Goal: Information Seeking & Learning: Learn about a topic

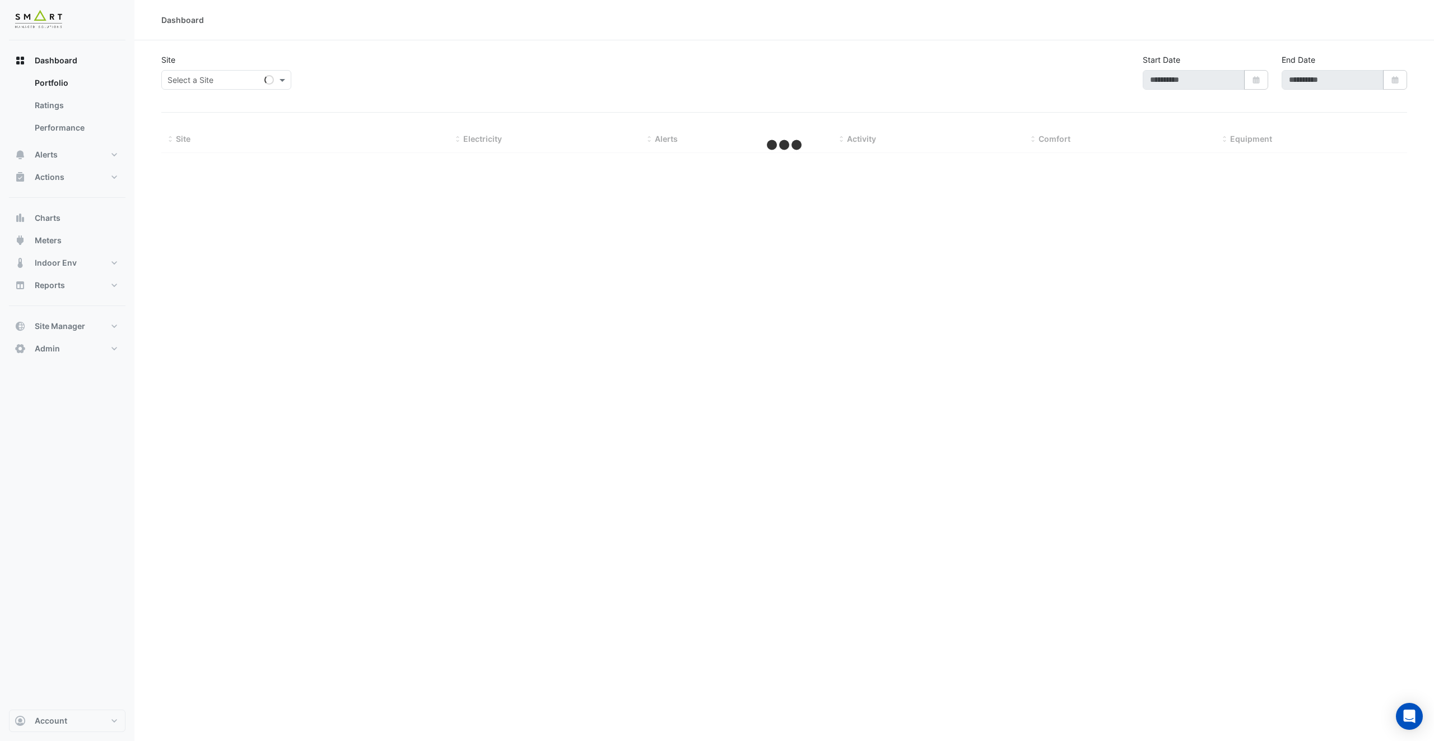
type input "**********"
select select "***"
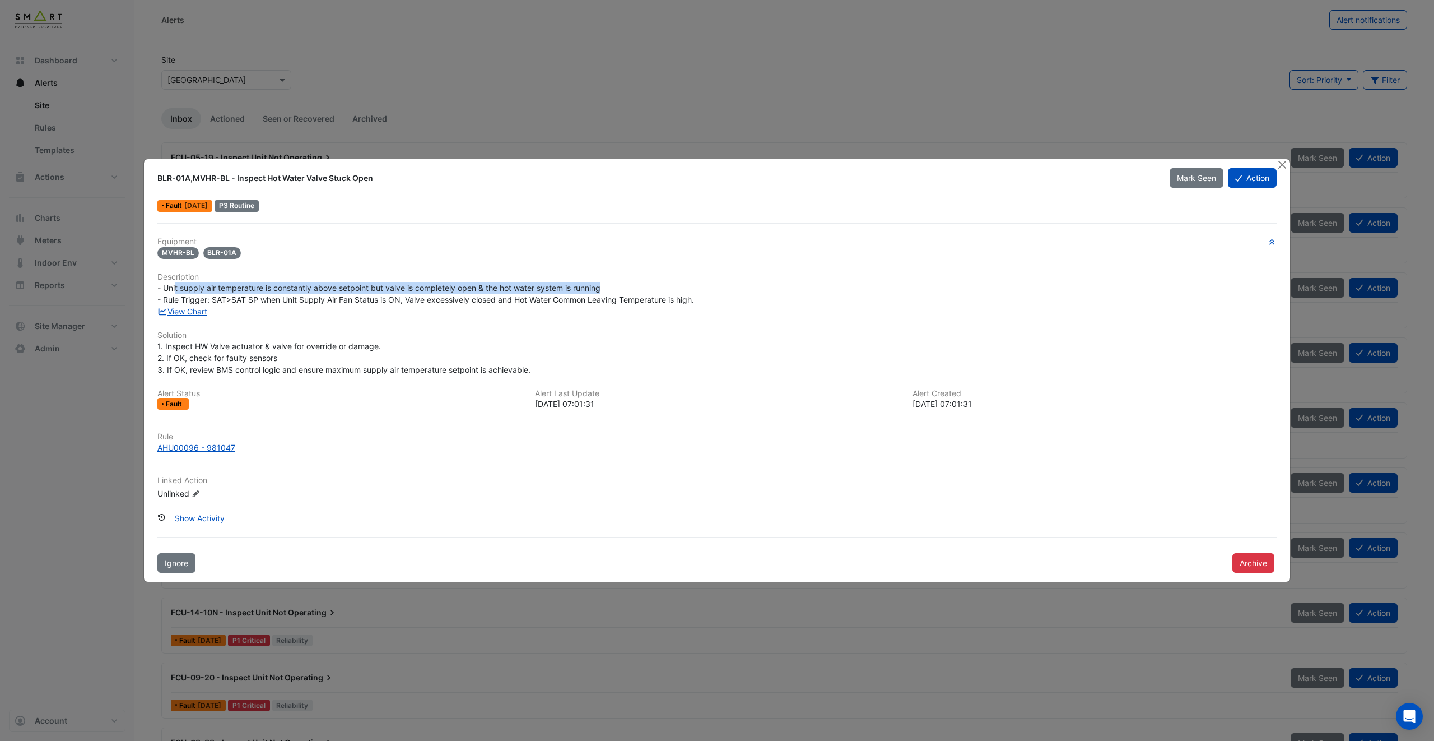
drag, startPoint x: 184, startPoint y: 286, endPoint x: 618, endPoint y: 290, distance: 433.6
click at [618, 290] on div "- Unit supply air temperature is constantly above setpoint but valve is complet…" at bounding box center [716, 294] width 1119 height 24
drag, startPoint x: 258, startPoint y: 180, endPoint x: 425, endPoint y: 180, distance: 167.0
click at [425, 180] on div "BLR-01A,MVHR-BL - Inspect Hot Water Valve Stuck Open" at bounding box center [656, 178] width 999 height 11
drag, startPoint x: 220, startPoint y: 287, endPoint x: 418, endPoint y: 280, distance: 197.9
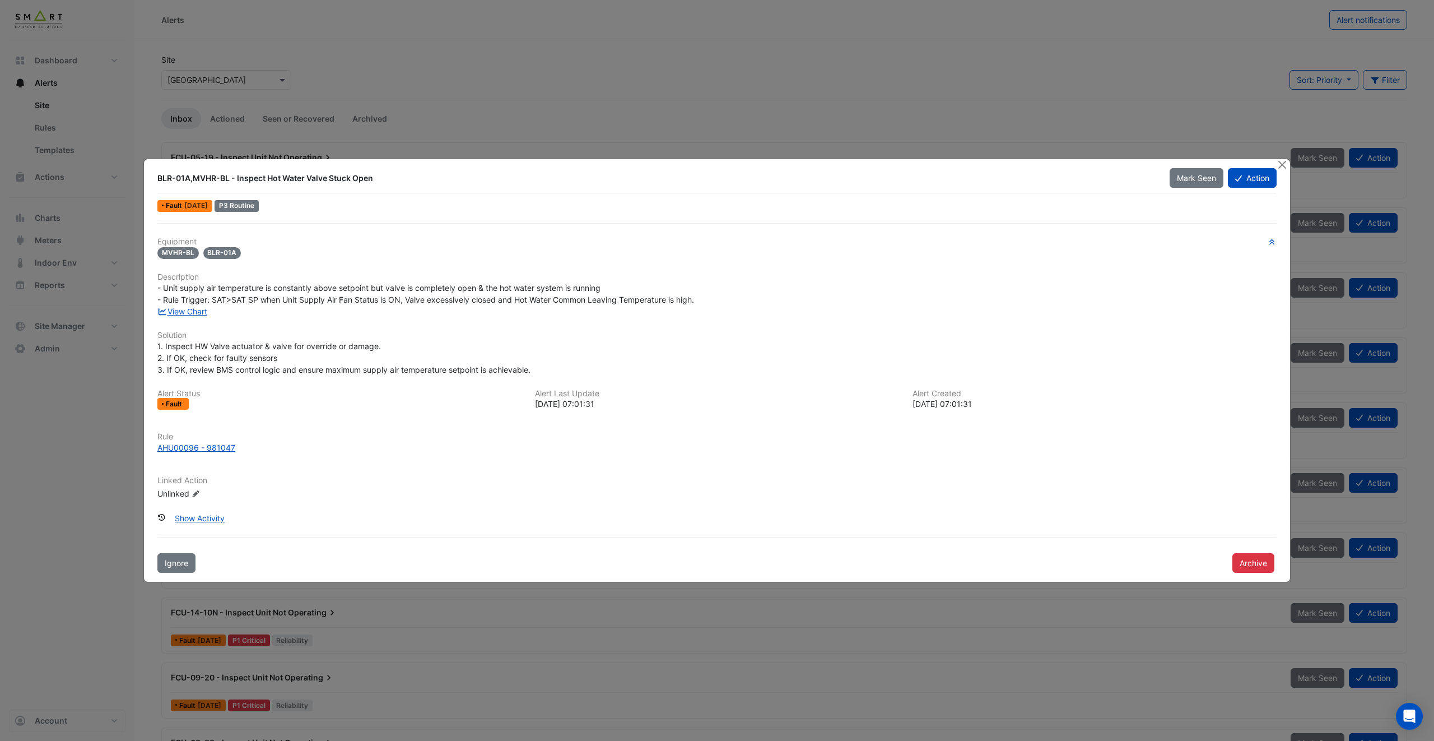
click at [418, 280] on div "Equipment MVHR-BL BLR-01A Description - Unit supply air temperature is constant…" at bounding box center [716, 373] width 1119 height 272
drag, startPoint x: 336, startPoint y: 288, endPoint x: 597, endPoint y: 286, distance: 261.1
click at [597, 286] on span "- Unit supply air temperature is constantly above setpoint but valve is complet…" at bounding box center [425, 293] width 537 height 21
drag, startPoint x: 238, startPoint y: 300, endPoint x: 305, endPoint y: 299, distance: 66.7
click at [305, 299] on span "- Unit supply air temperature is constantly above setpoint but valve is complet…" at bounding box center [425, 293] width 537 height 21
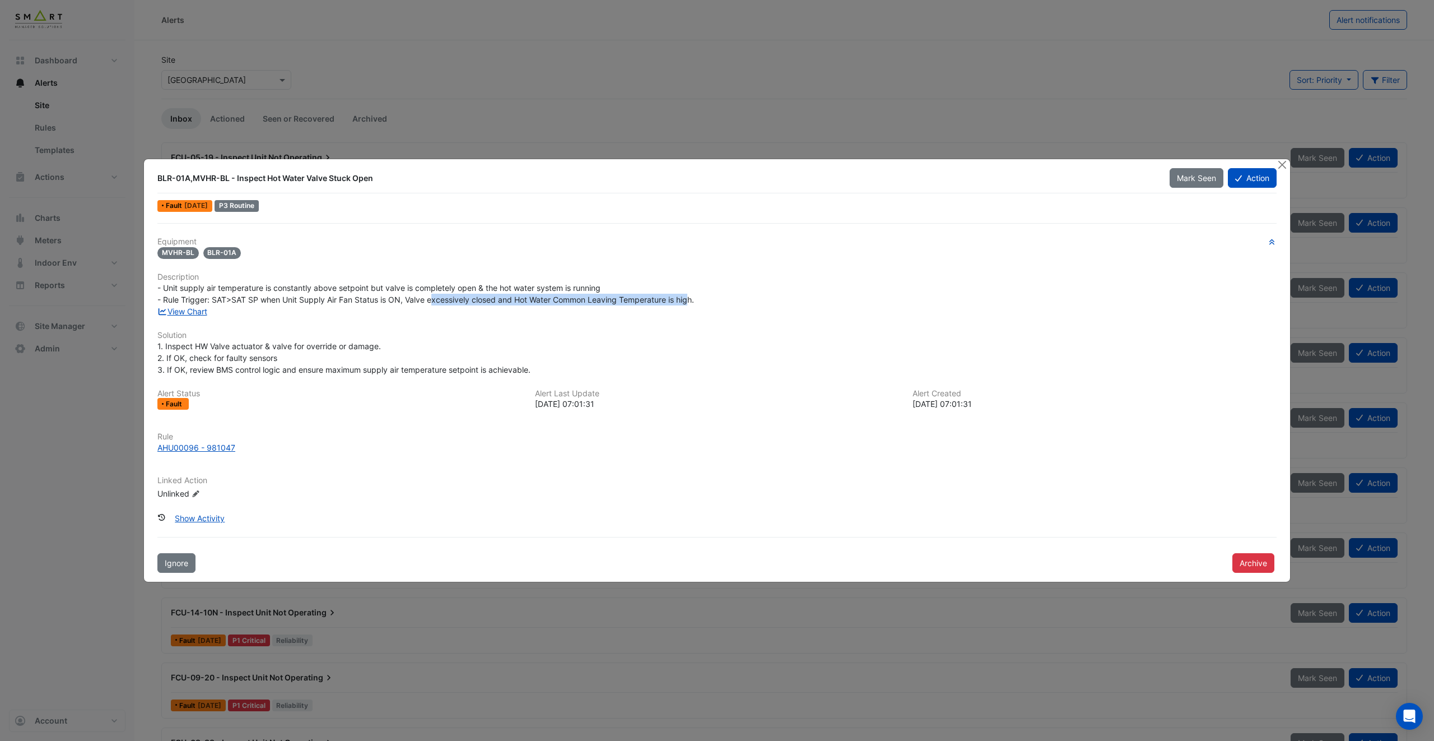
drag, startPoint x: 432, startPoint y: 299, endPoint x: 690, endPoint y: 296, distance: 258.3
click at [690, 296] on span "- Unit supply air temperature is constantly above setpoint but valve is complet…" at bounding box center [425, 293] width 537 height 21
click at [197, 313] on link "View Chart" at bounding box center [182, 311] width 50 height 10
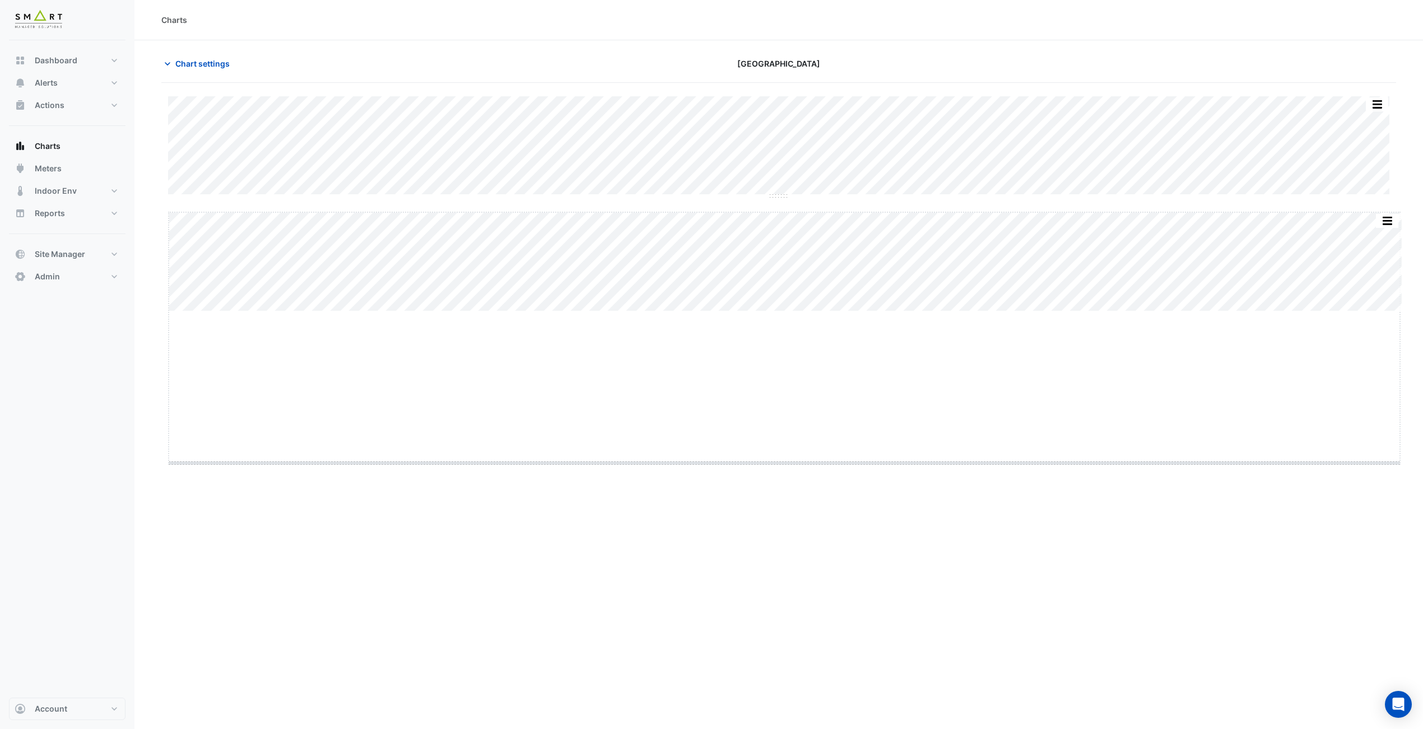
drag, startPoint x: 784, startPoint y: 313, endPoint x: 782, endPoint y: 462, distance: 149.1
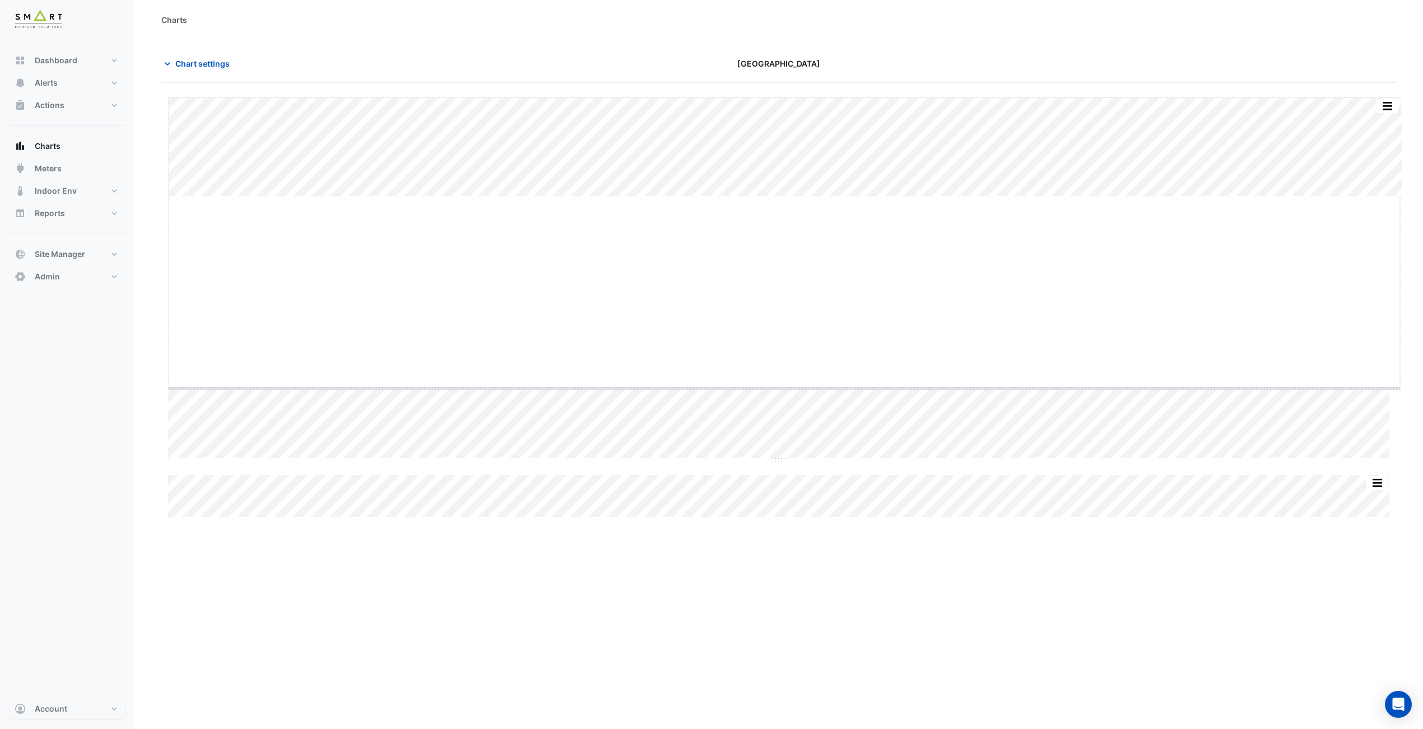
drag, startPoint x: 791, startPoint y: 196, endPoint x: 772, endPoint y: 382, distance: 186.4
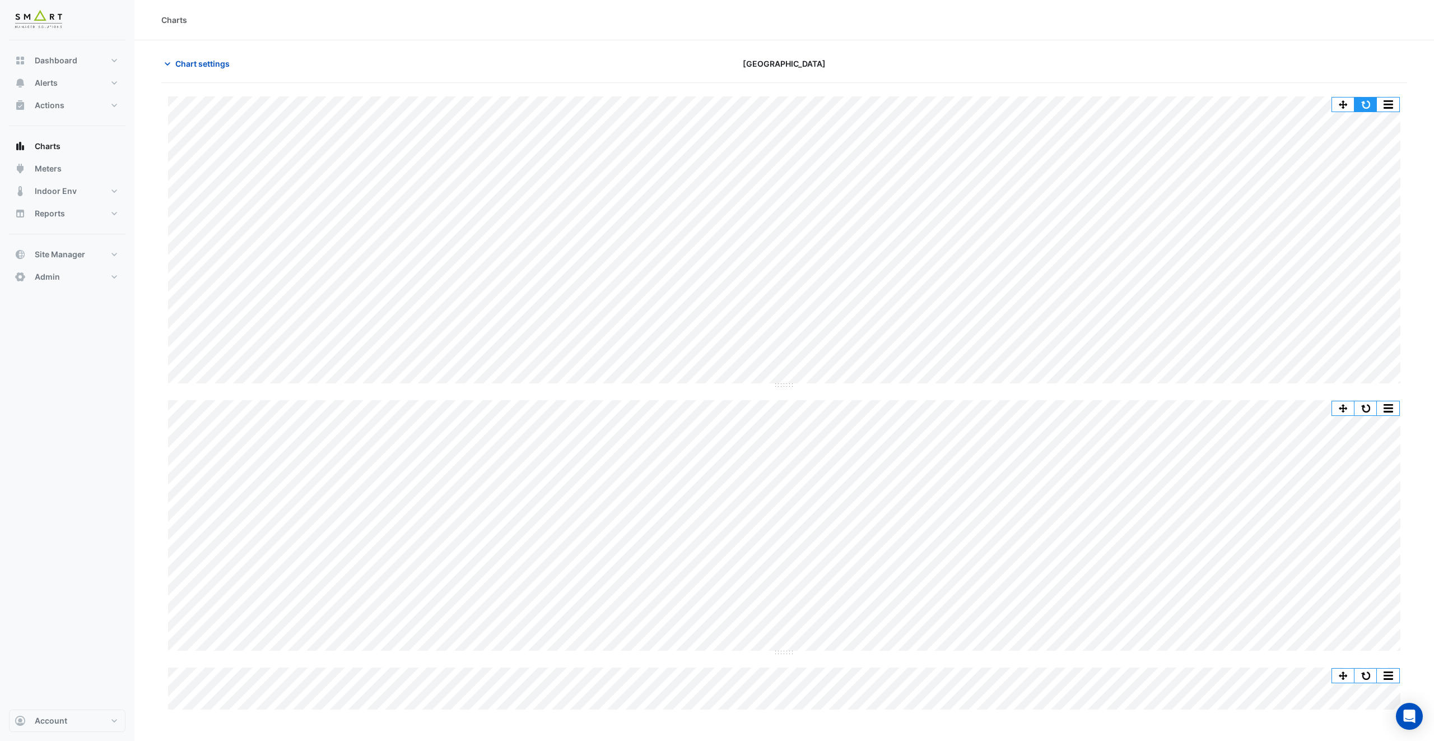
click at [1372, 102] on button "button" at bounding box center [1366, 104] width 22 height 14
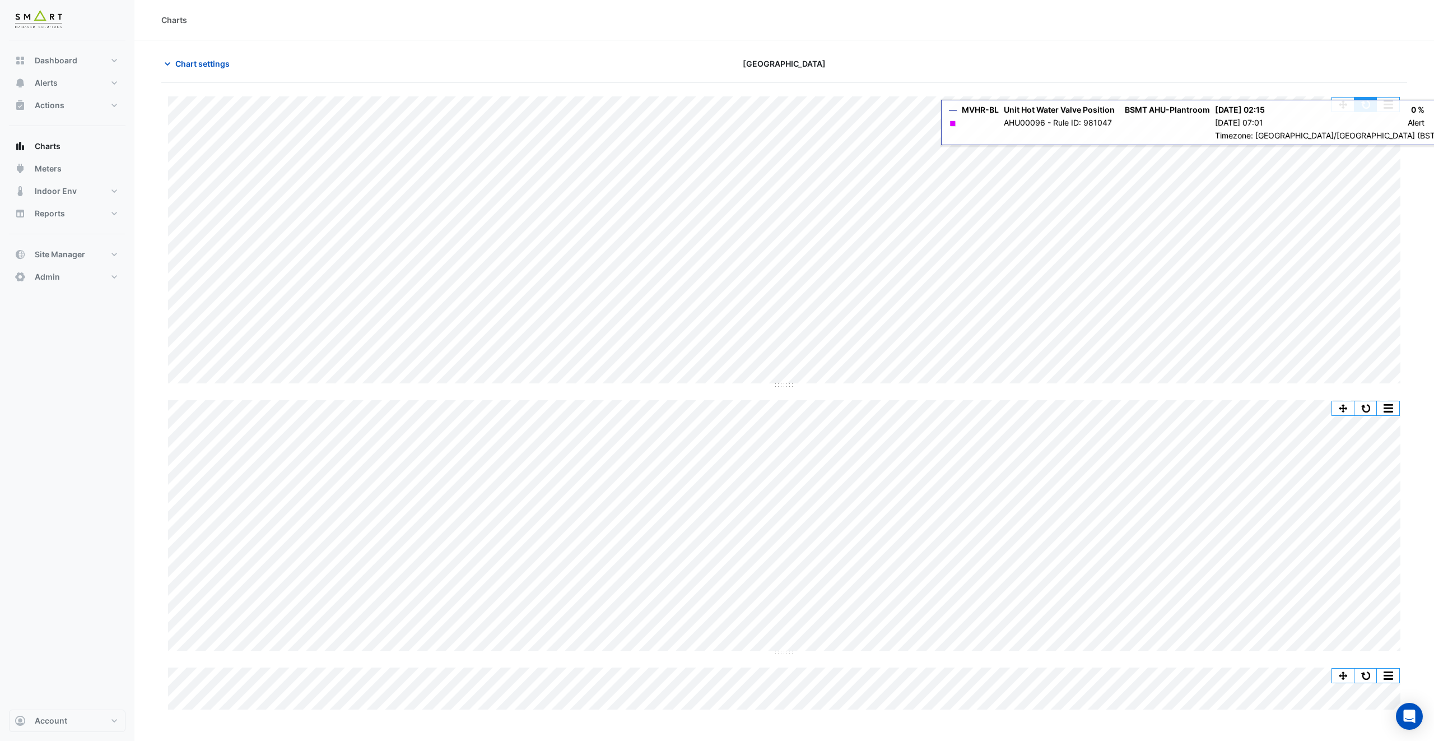
click at [1369, 109] on button "button" at bounding box center [1366, 104] width 22 height 14
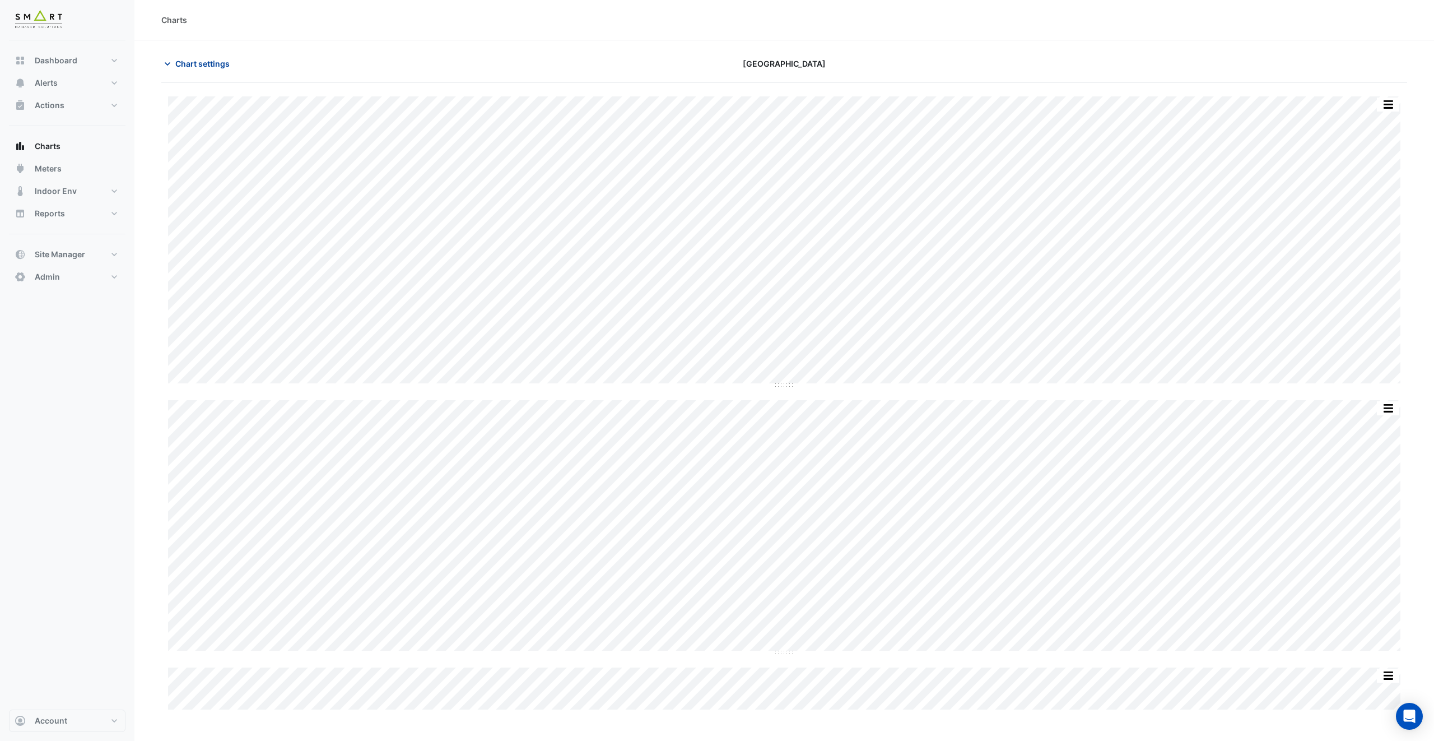
click at [213, 62] on span "Chart settings" at bounding box center [202, 64] width 54 height 12
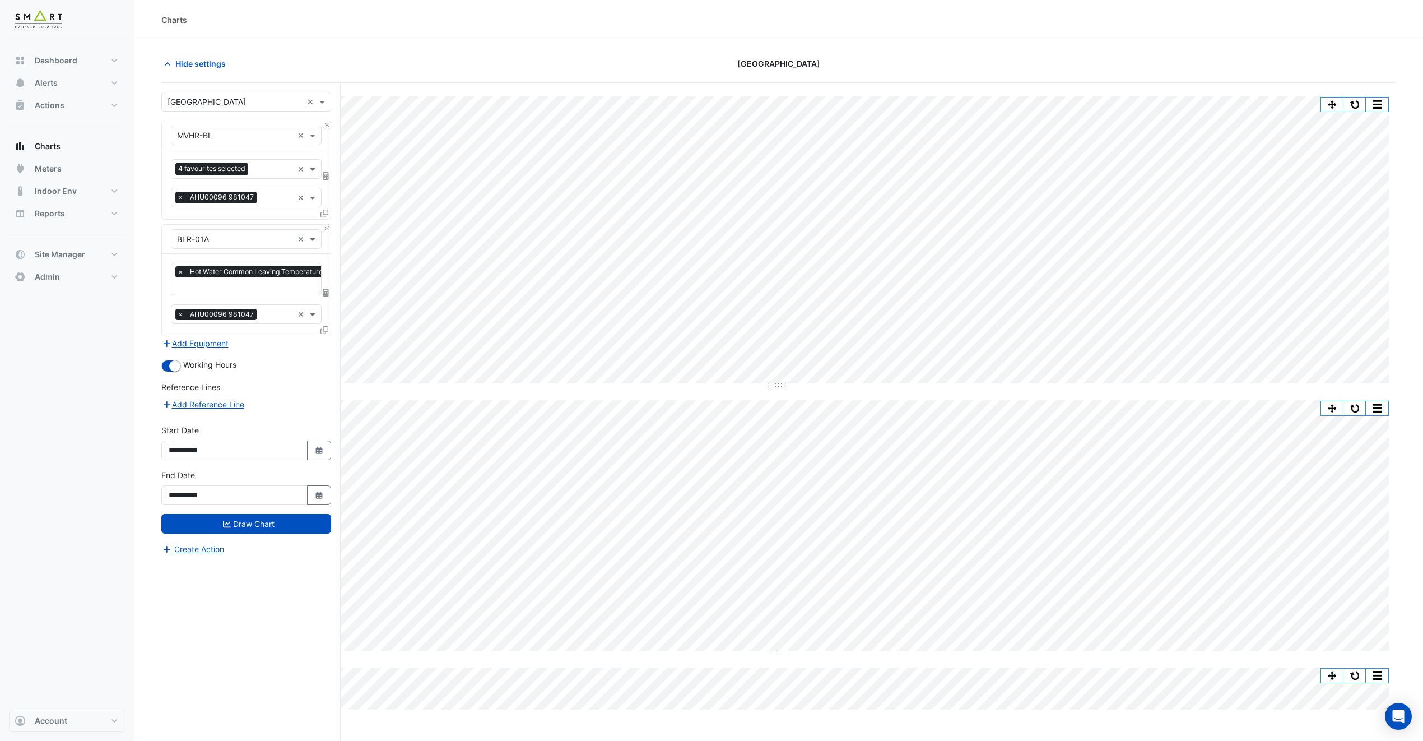
click at [259, 292] on input "text" at bounding box center [276, 287] width 198 height 12
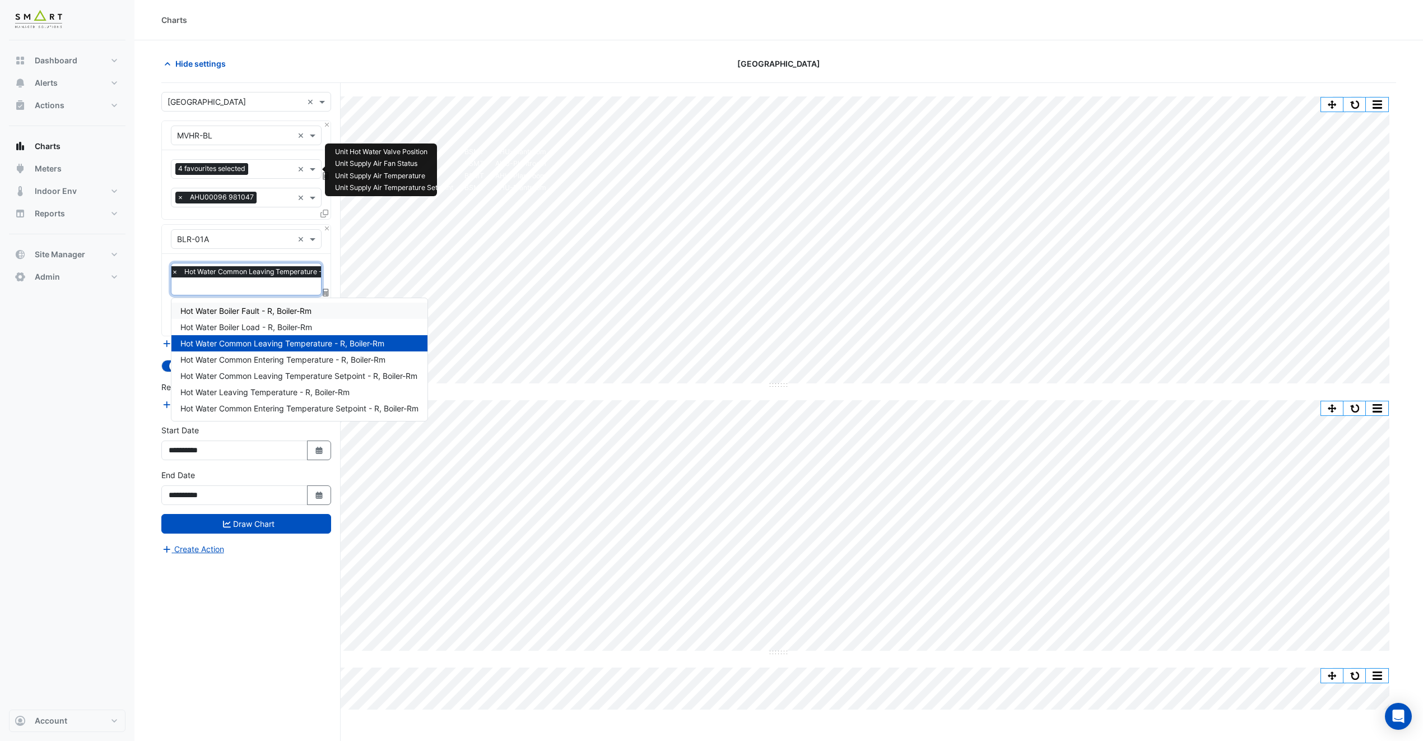
click at [273, 171] on input "text" at bounding box center [273, 170] width 40 height 12
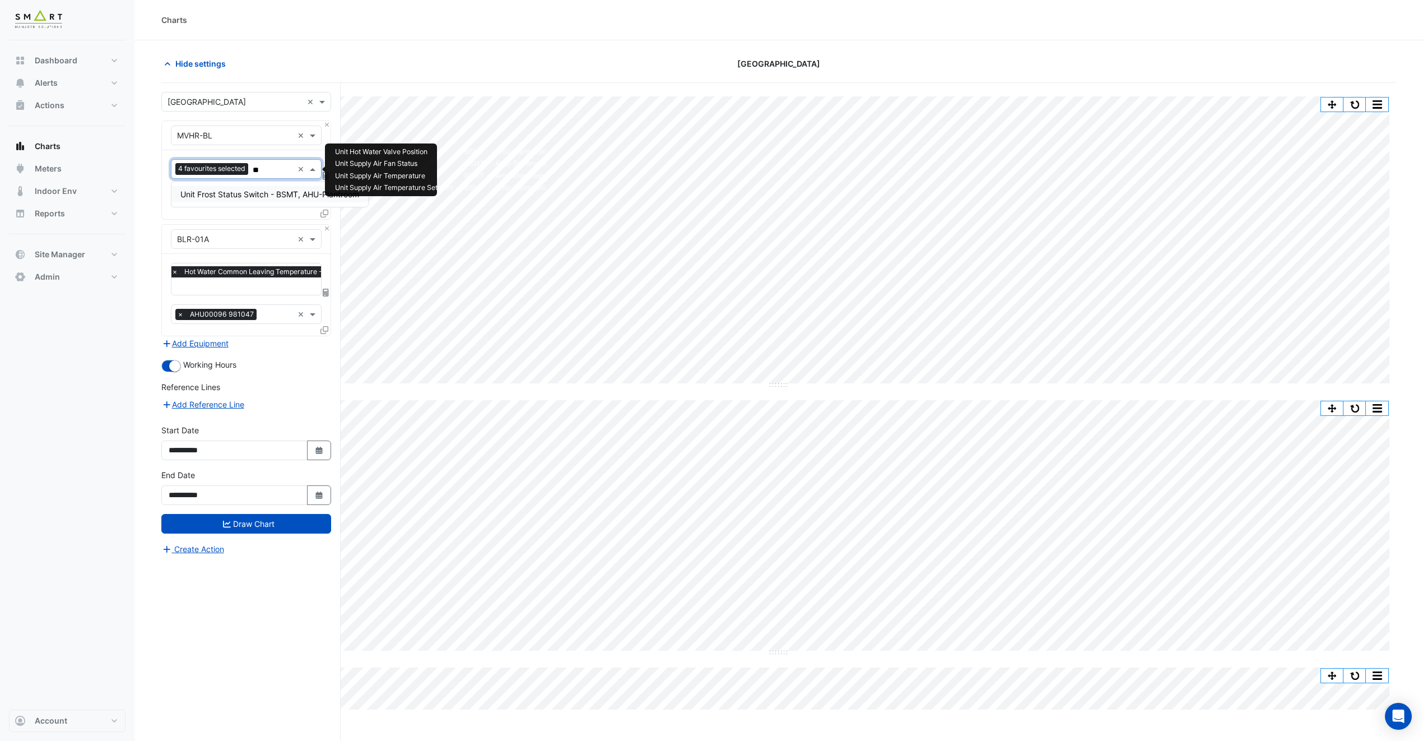
type input "*"
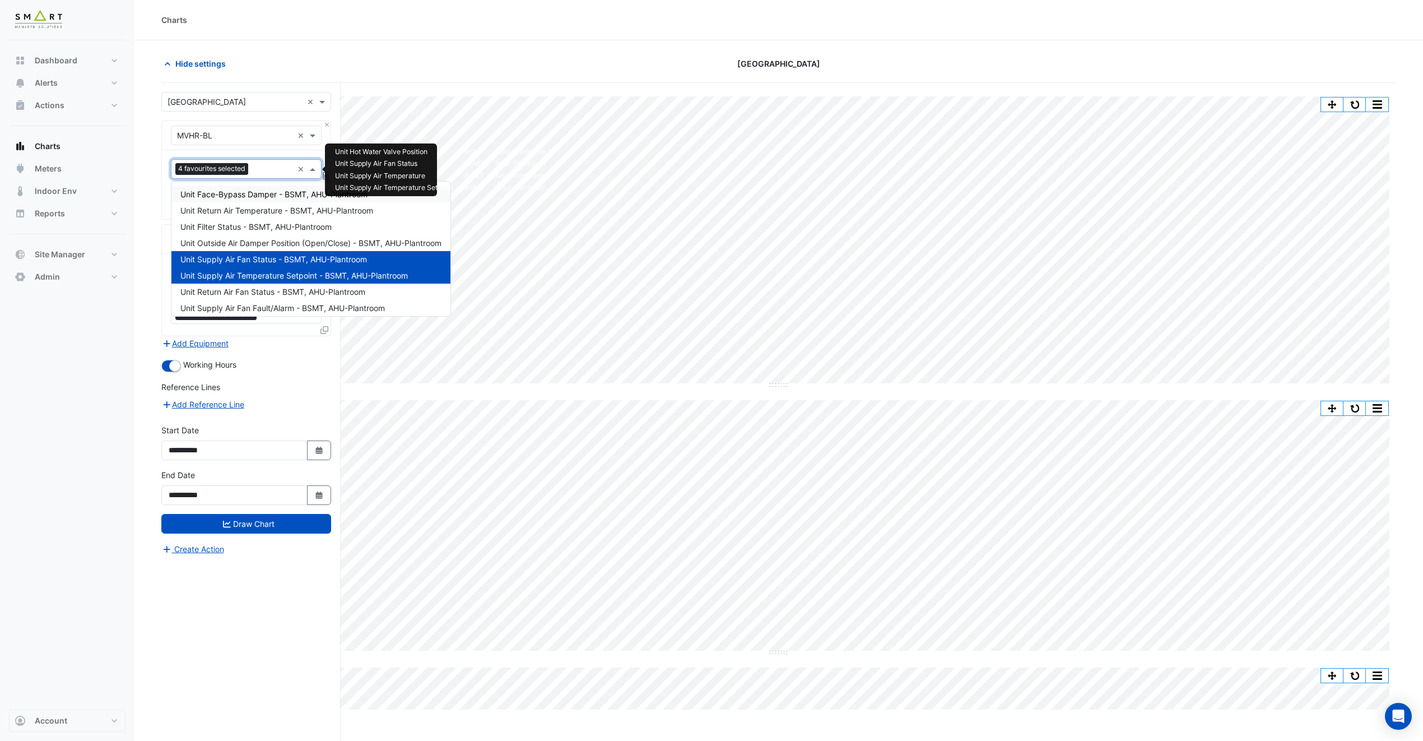
click at [299, 193] on span "Unit Face-Bypass Damper - BSMT, AHU-Plantroom" at bounding box center [273, 194] width 187 height 10
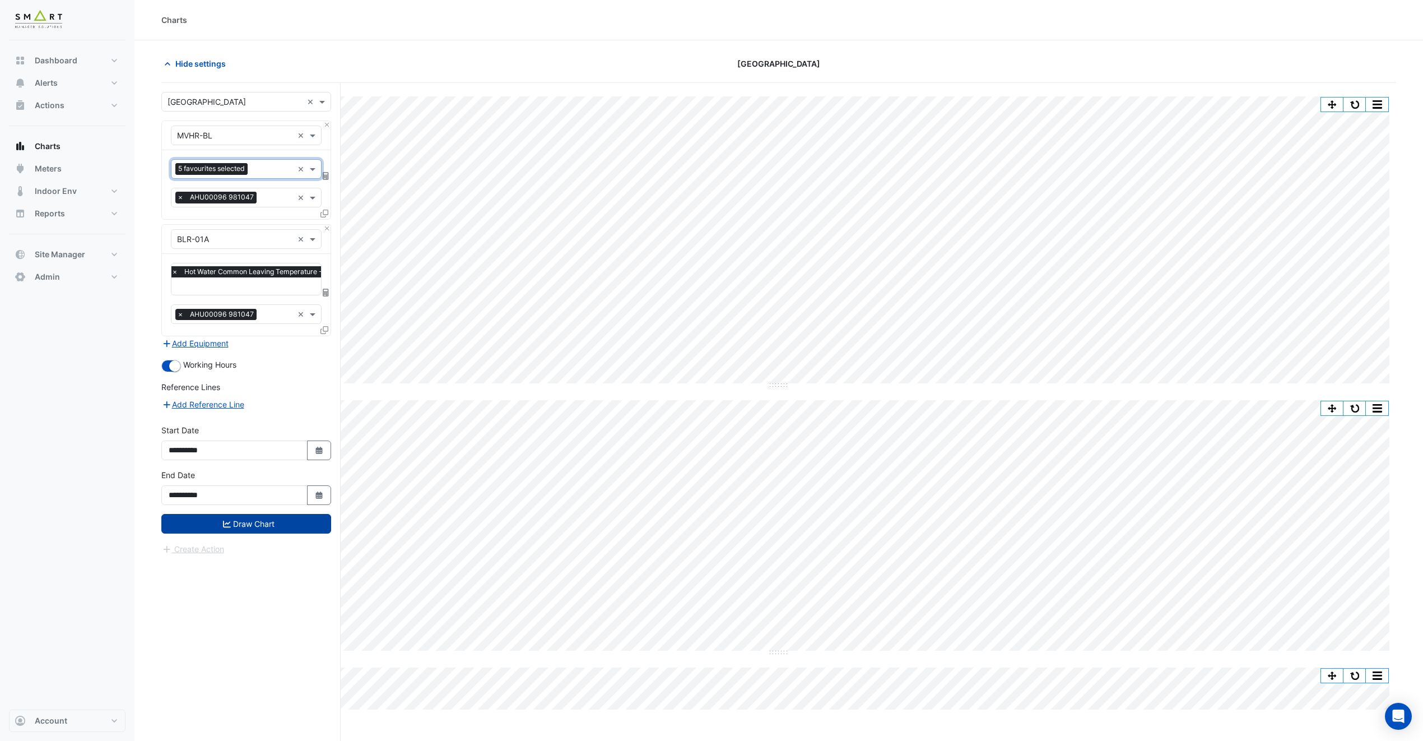
click at [251, 522] on button "Draw Chart" at bounding box center [246, 524] width 170 height 20
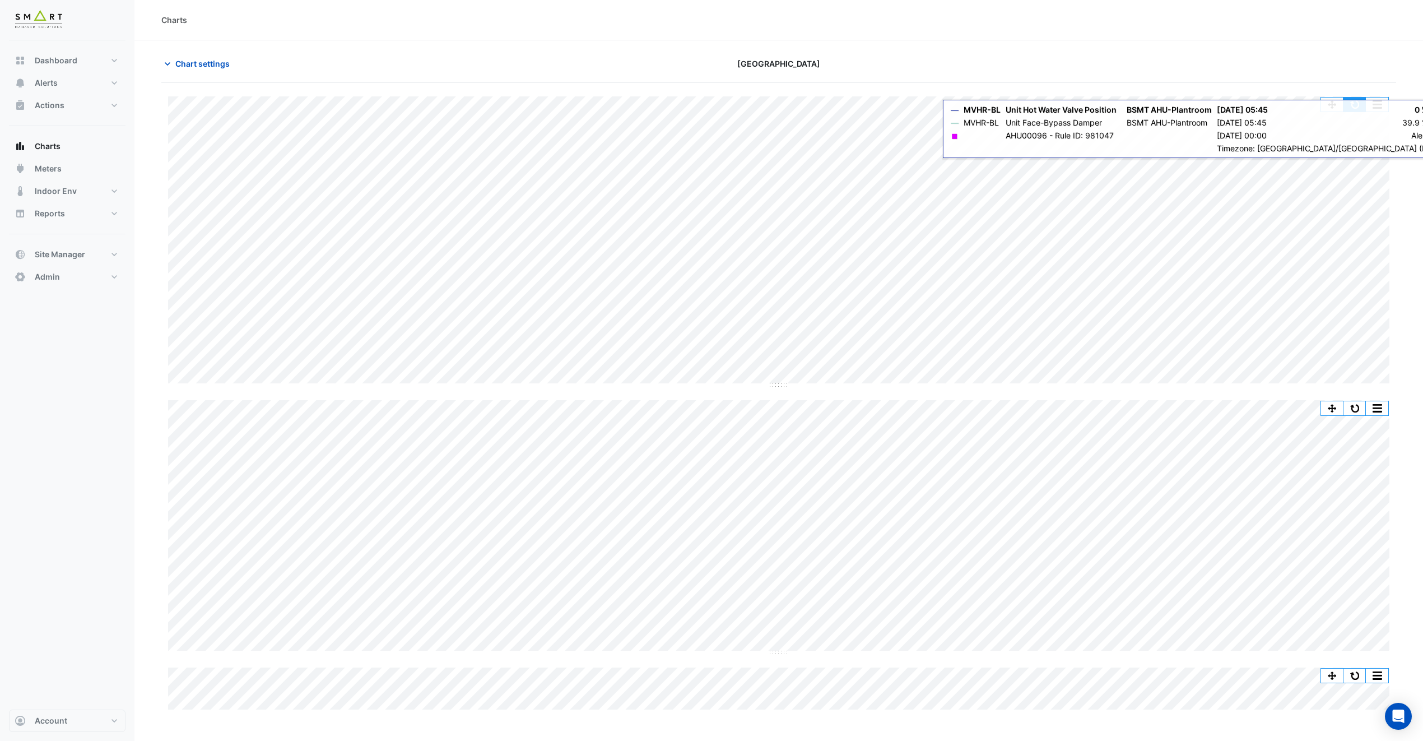
click at [1357, 104] on button "button" at bounding box center [1354, 104] width 22 height 14
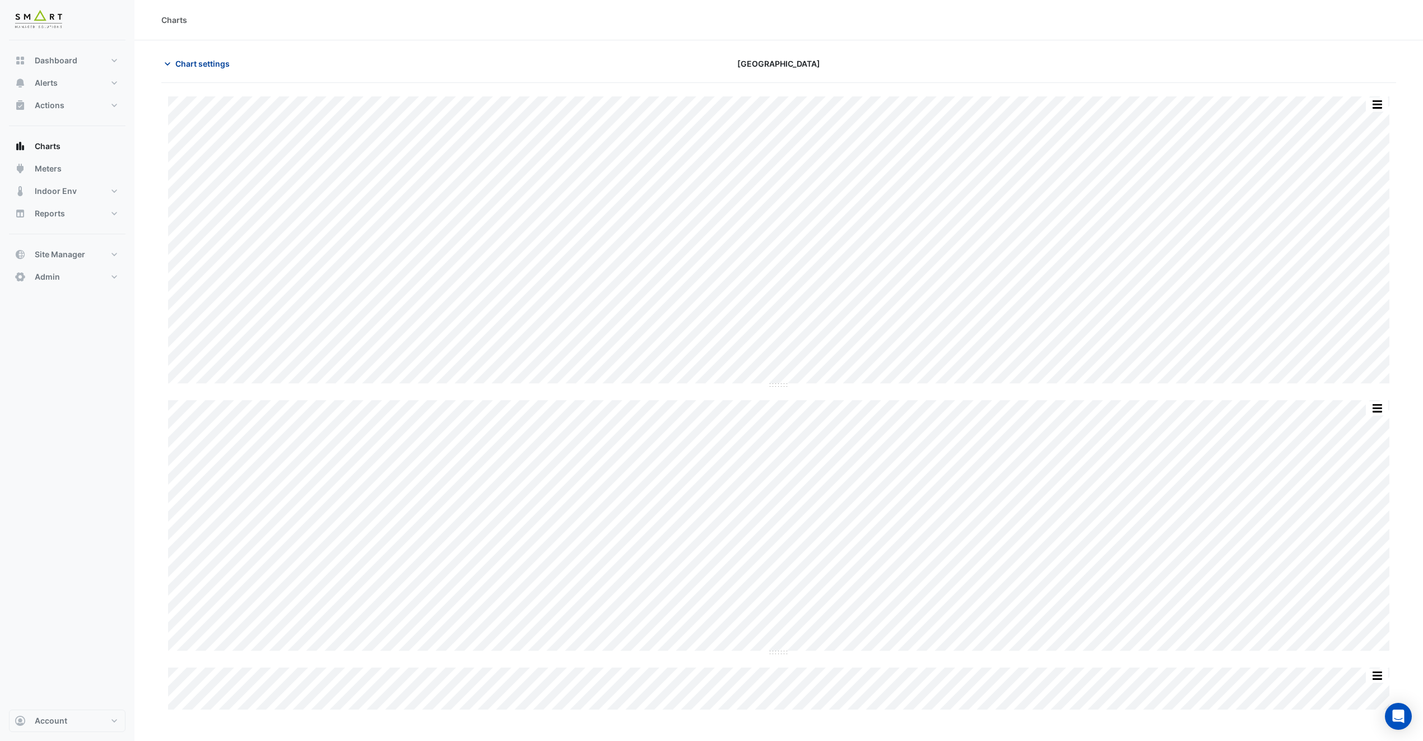
click at [216, 58] on span "Chart settings" at bounding box center [202, 64] width 54 height 12
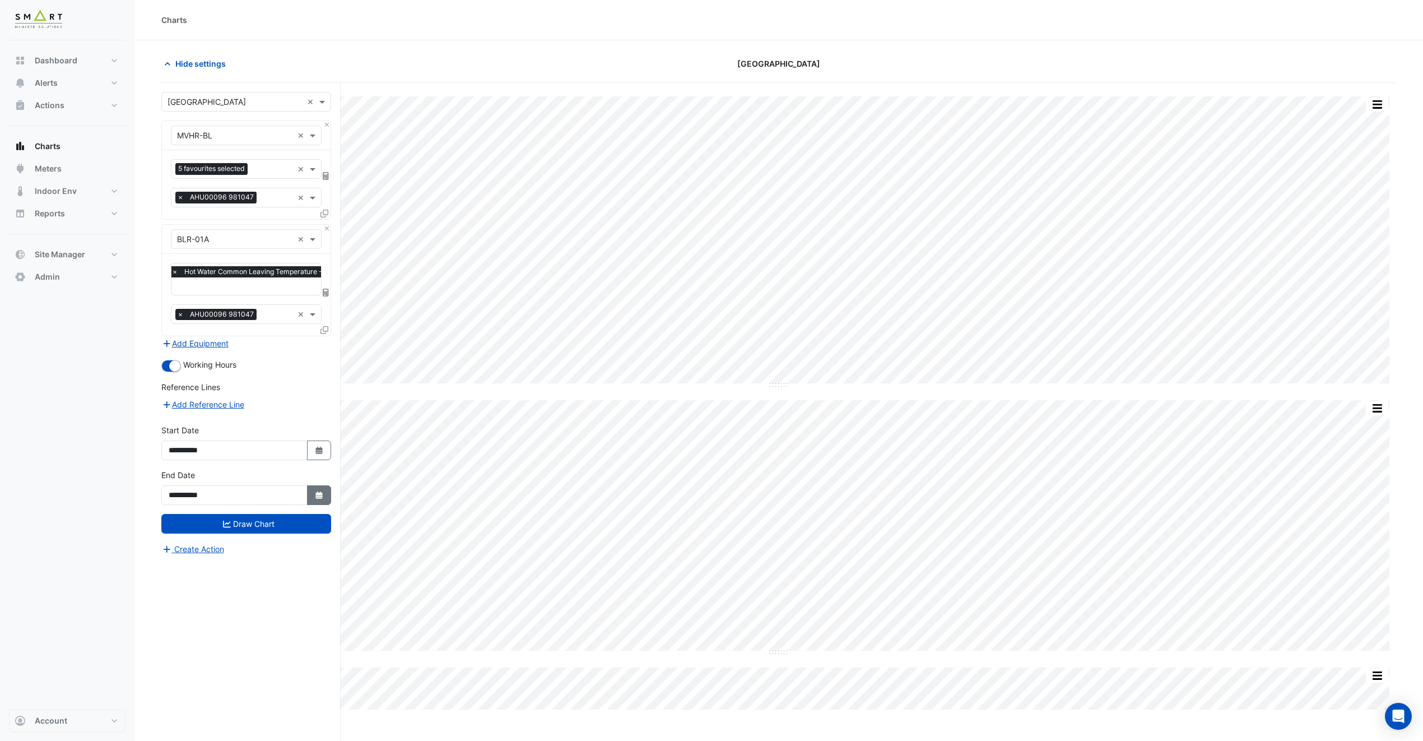
click at [307, 497] on button "Select Date" at bounding box center [319, 495] width 25 height 20
click at [288, 342] on button "Next month" at bounding box center [287, 347] width 13 height 18
click at [289, 350] on button "Next month" at bounding box center [287, 347] width 13 height 18
click at [176, 348] on button "Previous month" at bounding box center [179, 347] width 13 height 18
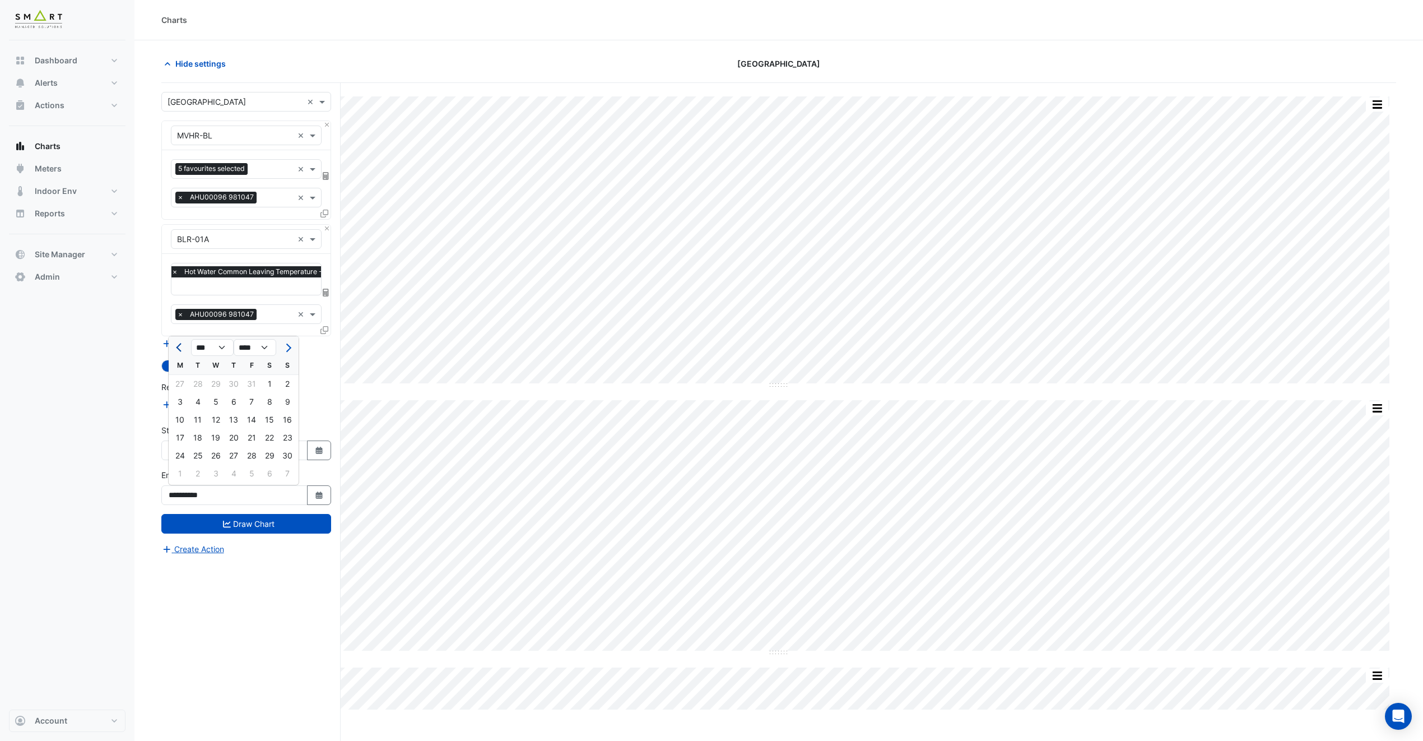
select select "**"
click at [257, 398] on div "10" at bounding box center [252, 402] width 18 height 18
type input "**********"
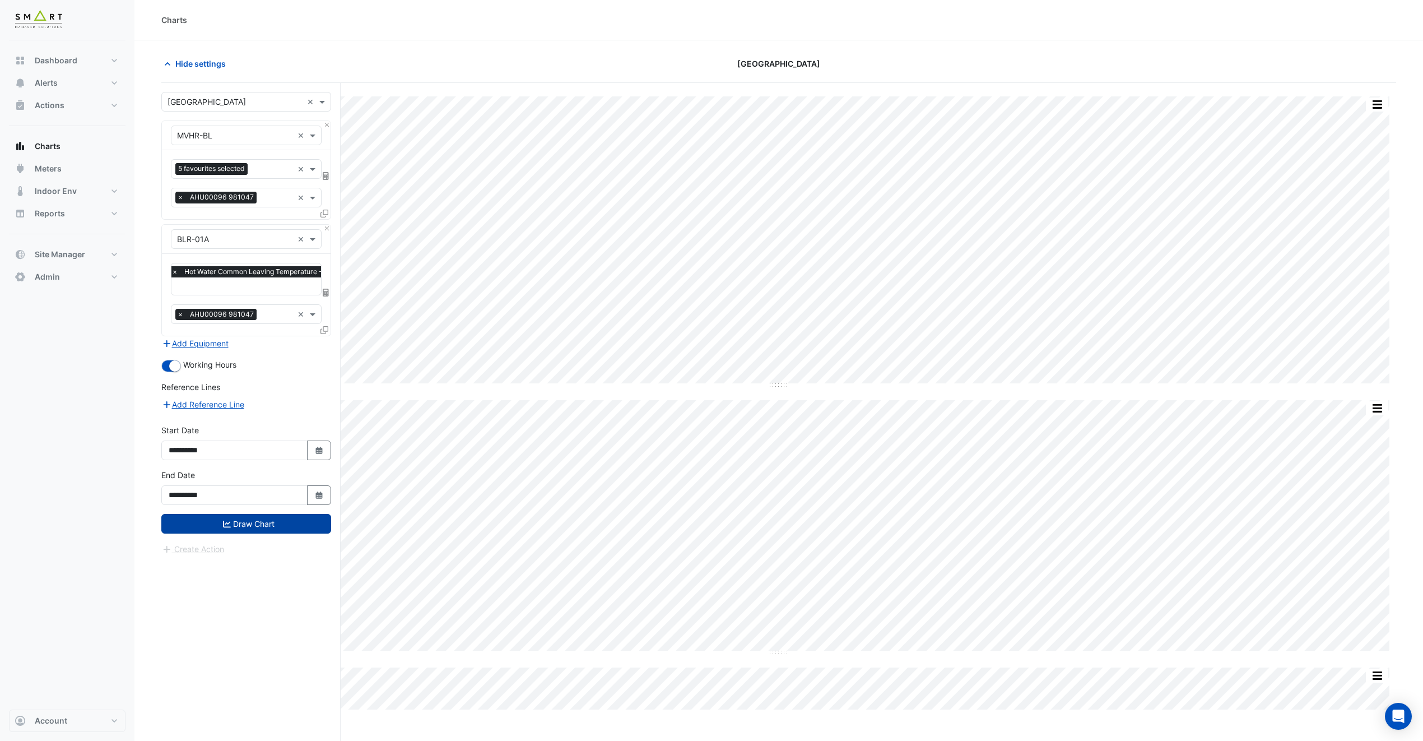
click at [289, 526] on button "Draw Chart" at bounding box center [246, 524] width 170 height 20
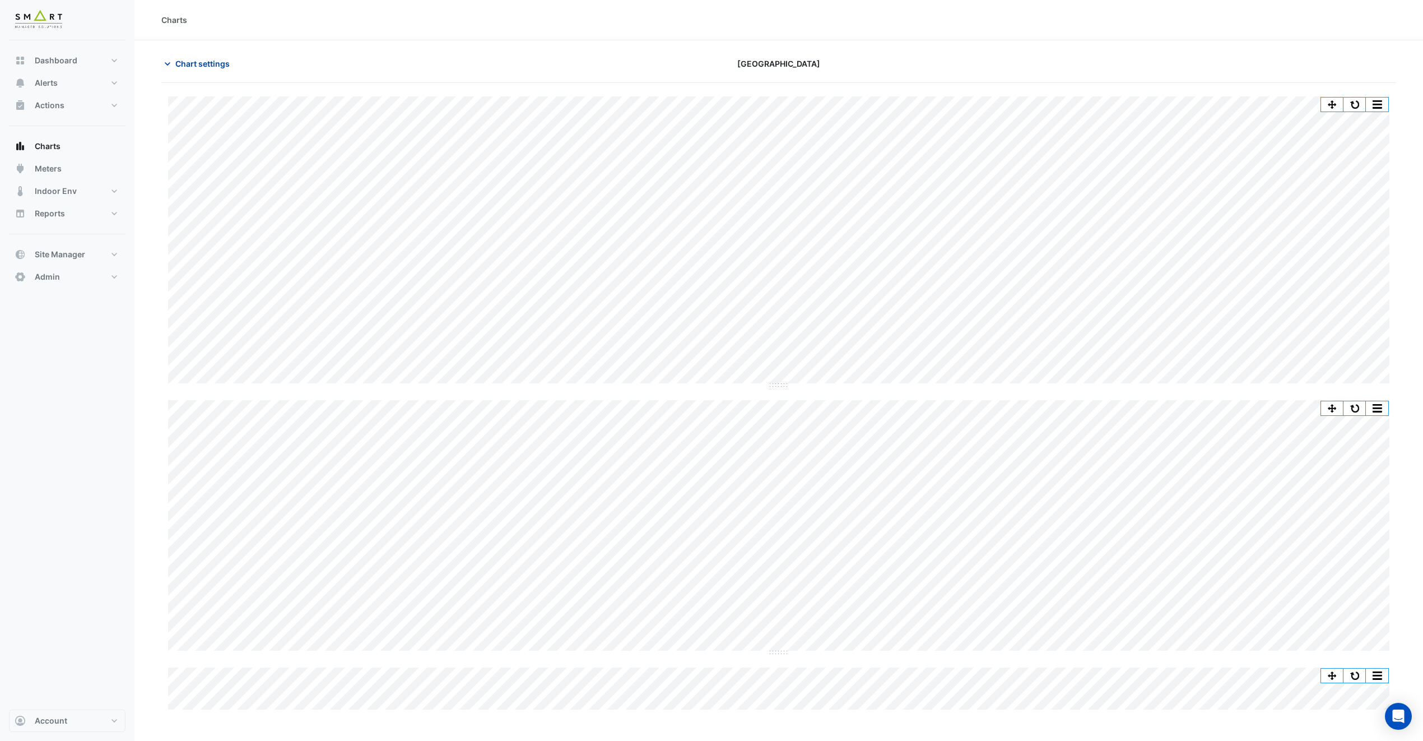
click at [226, 66] on span "Chart settings" at bounding box center [202, 64] width 54 height 12
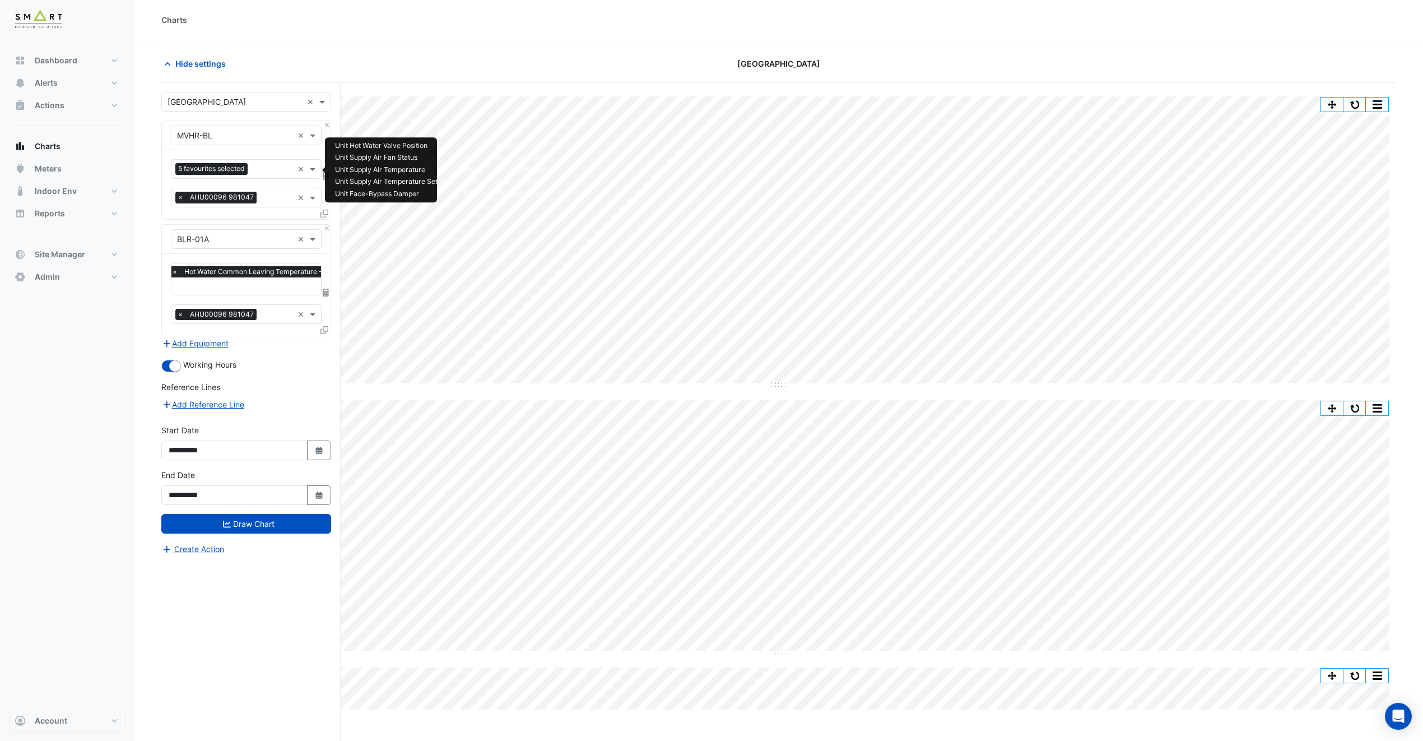
click at [260, 176] on input "text" at bounding box center [272, 170] width 41 height 12
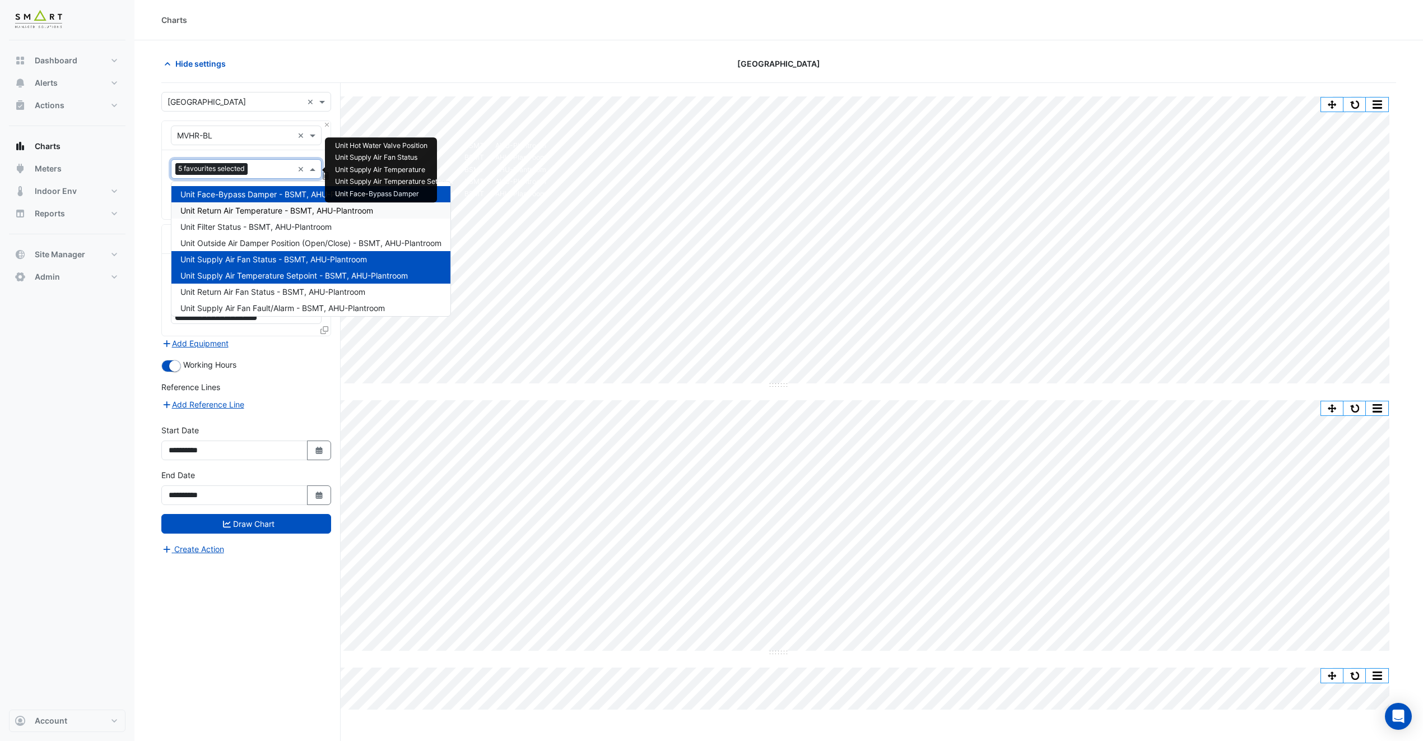
click at [287, 213] on span "Unit Return Air Temperature - BSMT, AHU-Plantroom" at bounding box center [276, 211] width 193 height 10
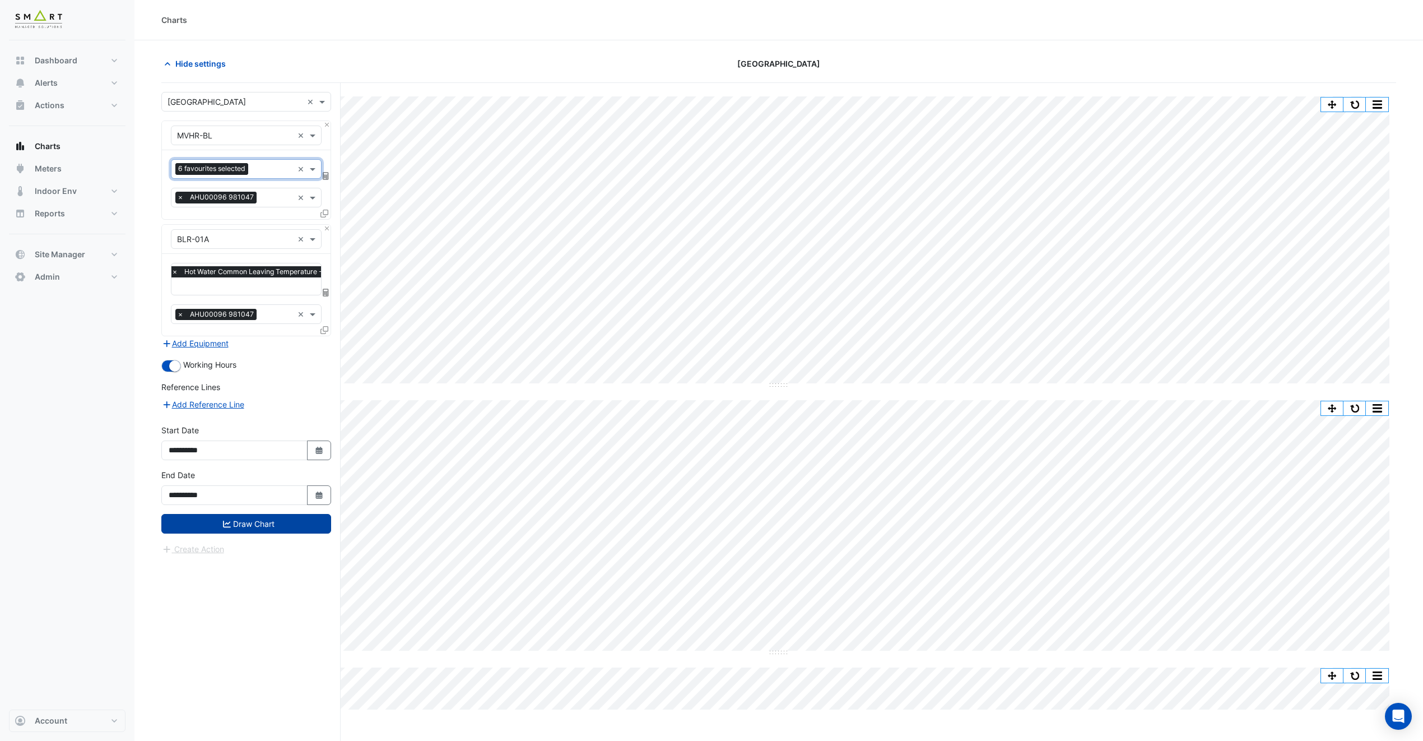
click at [273, 522] on button "Draw Chart" at bounding box center [246, 524] width 170 height 20
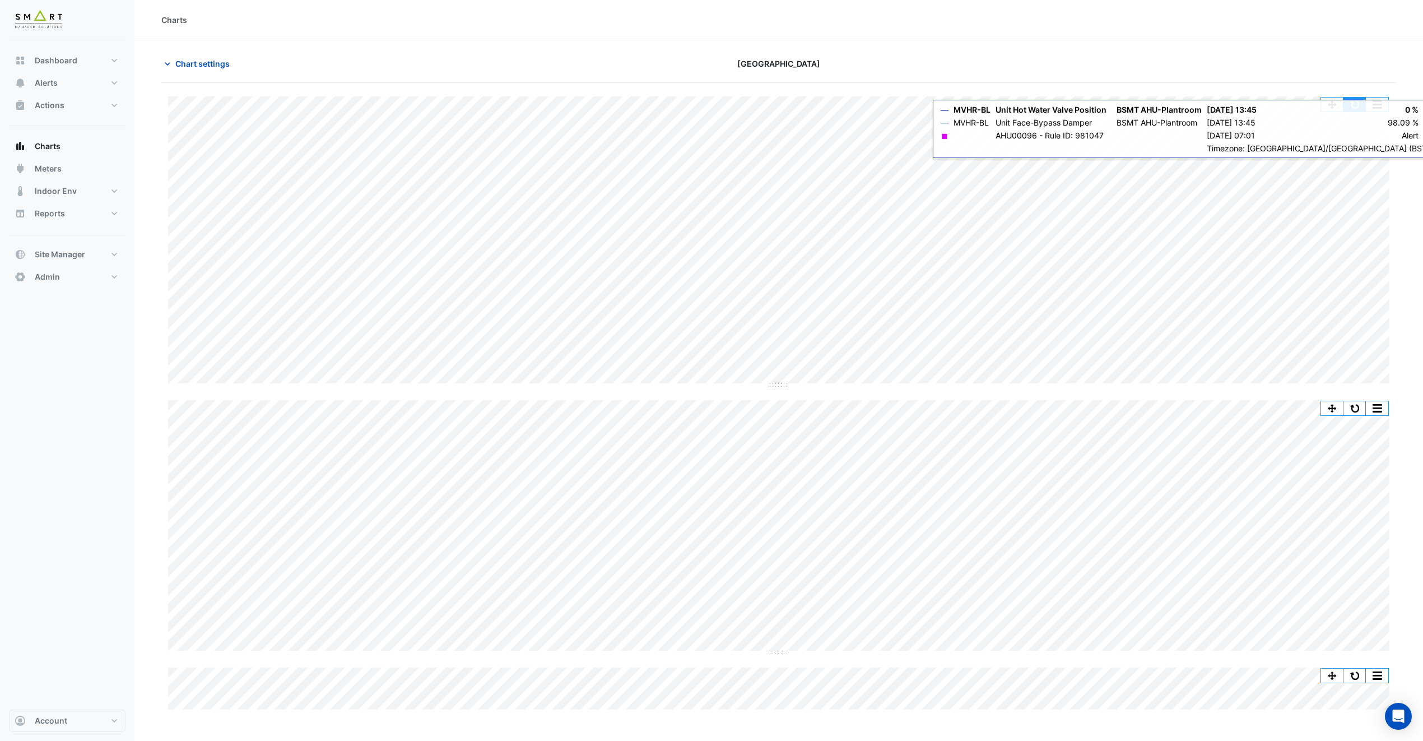
click at [1354, 100] on button "button" at bounding box center [1354, 104] width 22 height 14
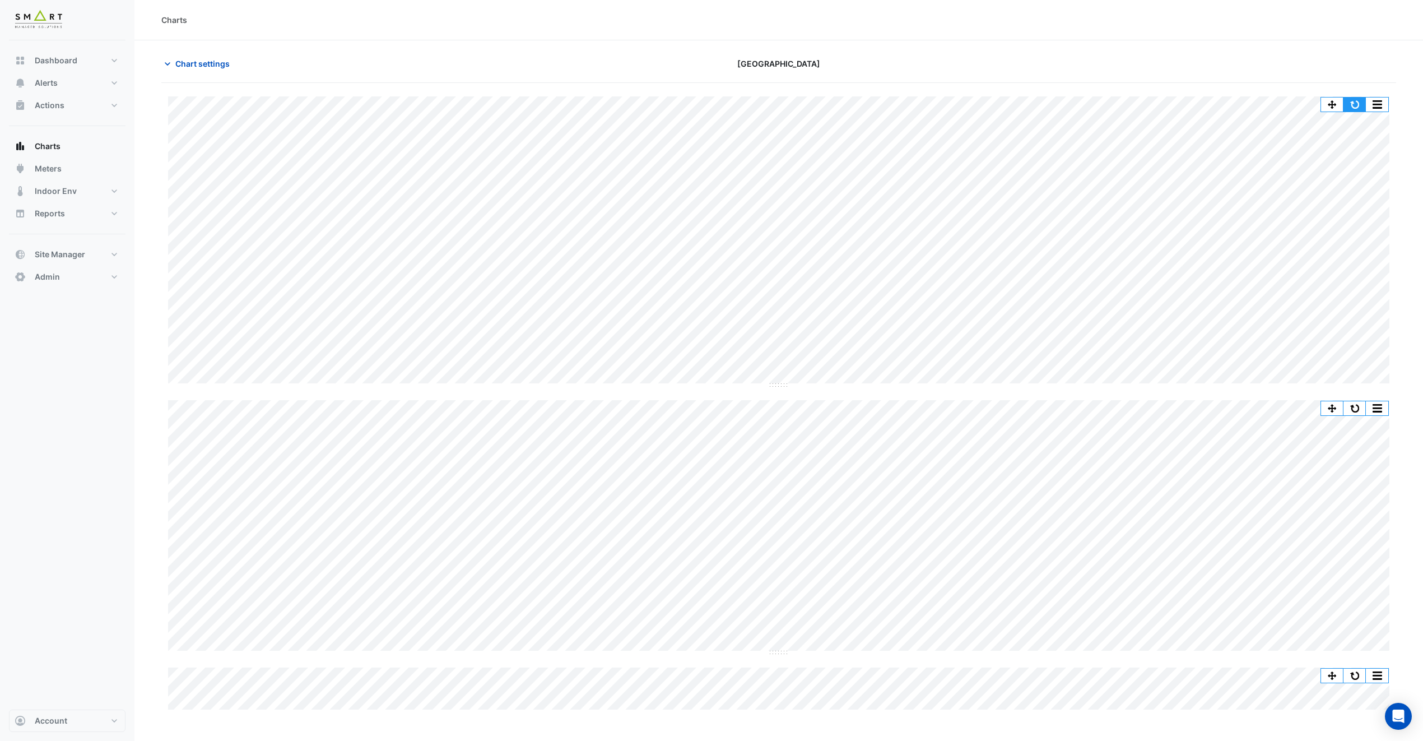
click at [1360, 104] on button "button" at bounding box center [1354, 104] width 22 height 14
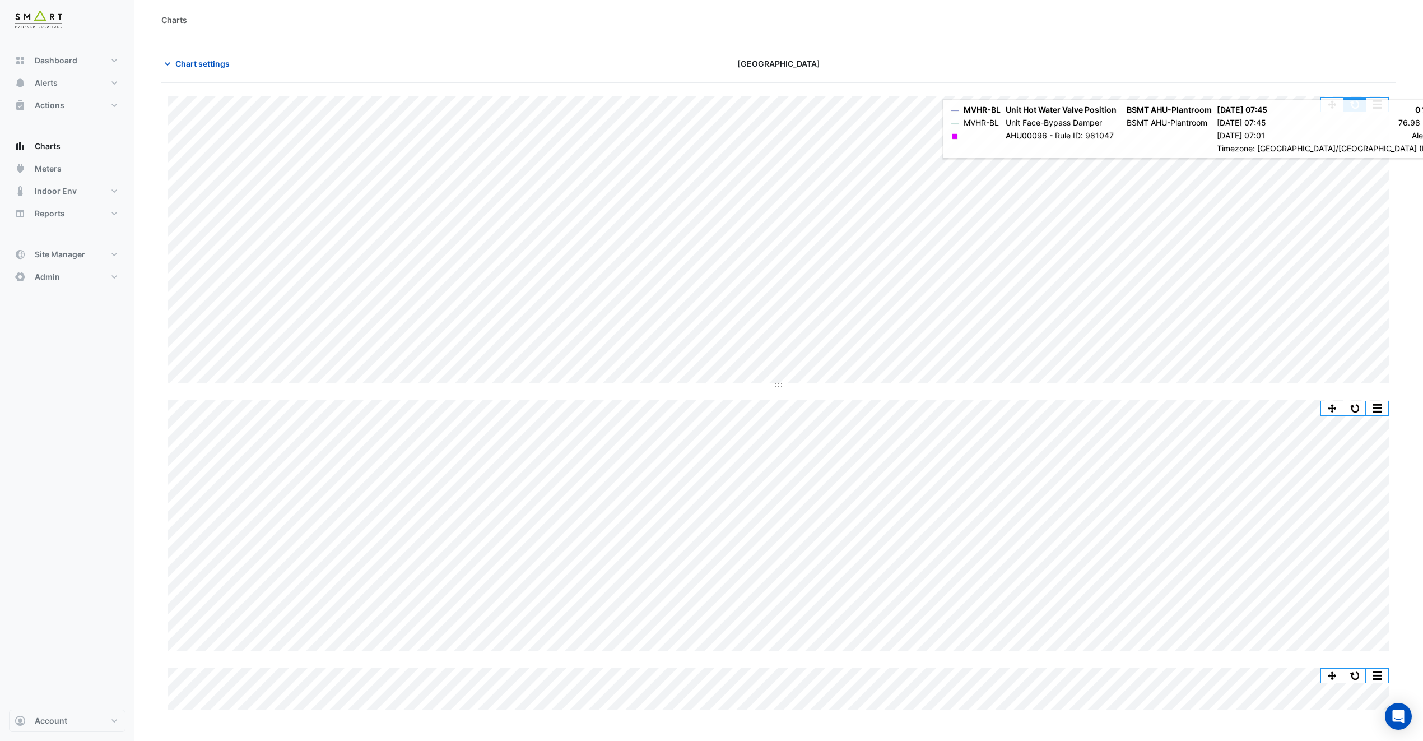
click at [1355, 106] on button "button" at bounding box center [1354, 104] width 22 height 14
click at [1354, 107] on button "button" at bounding box center [1354, 104] width 22 height 14
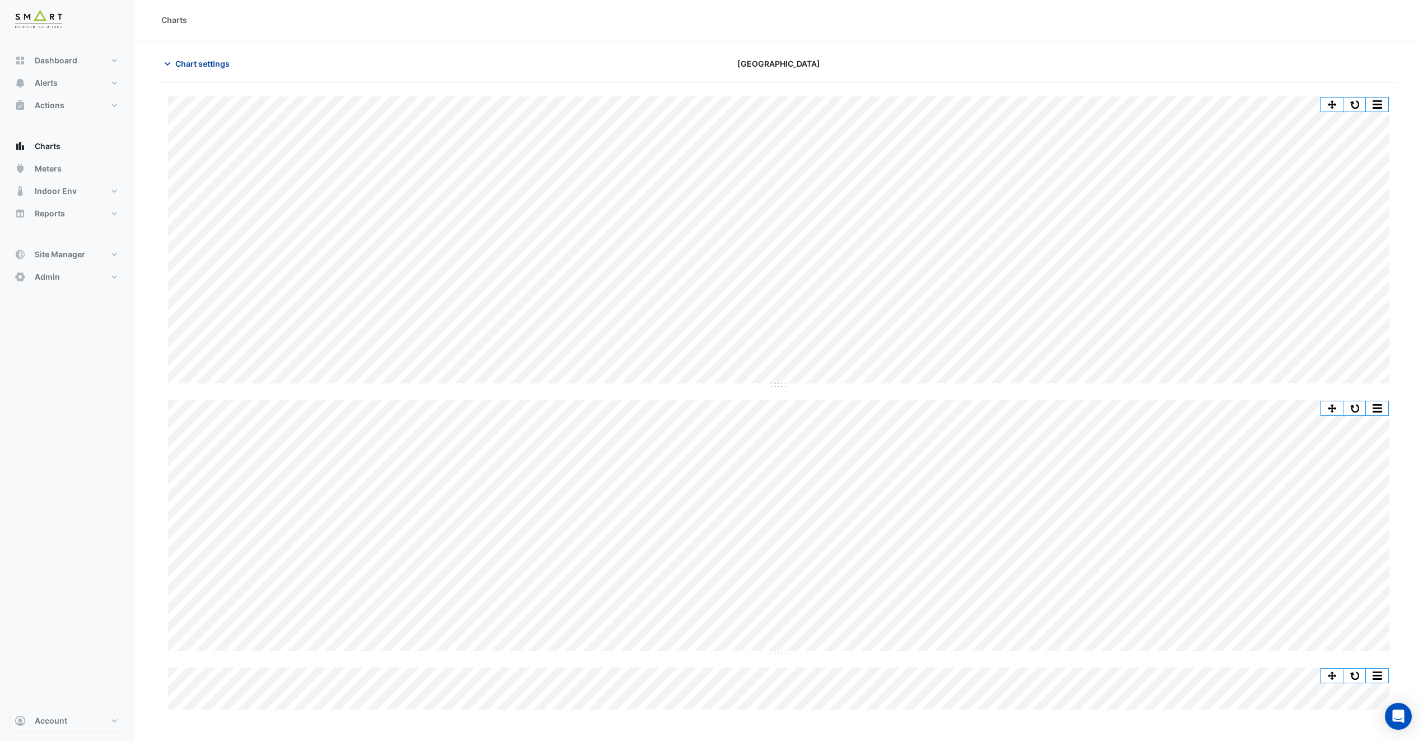
click at [215, 61] on span "Chart settings" at bounding box center [202, 64] width 54 height 12
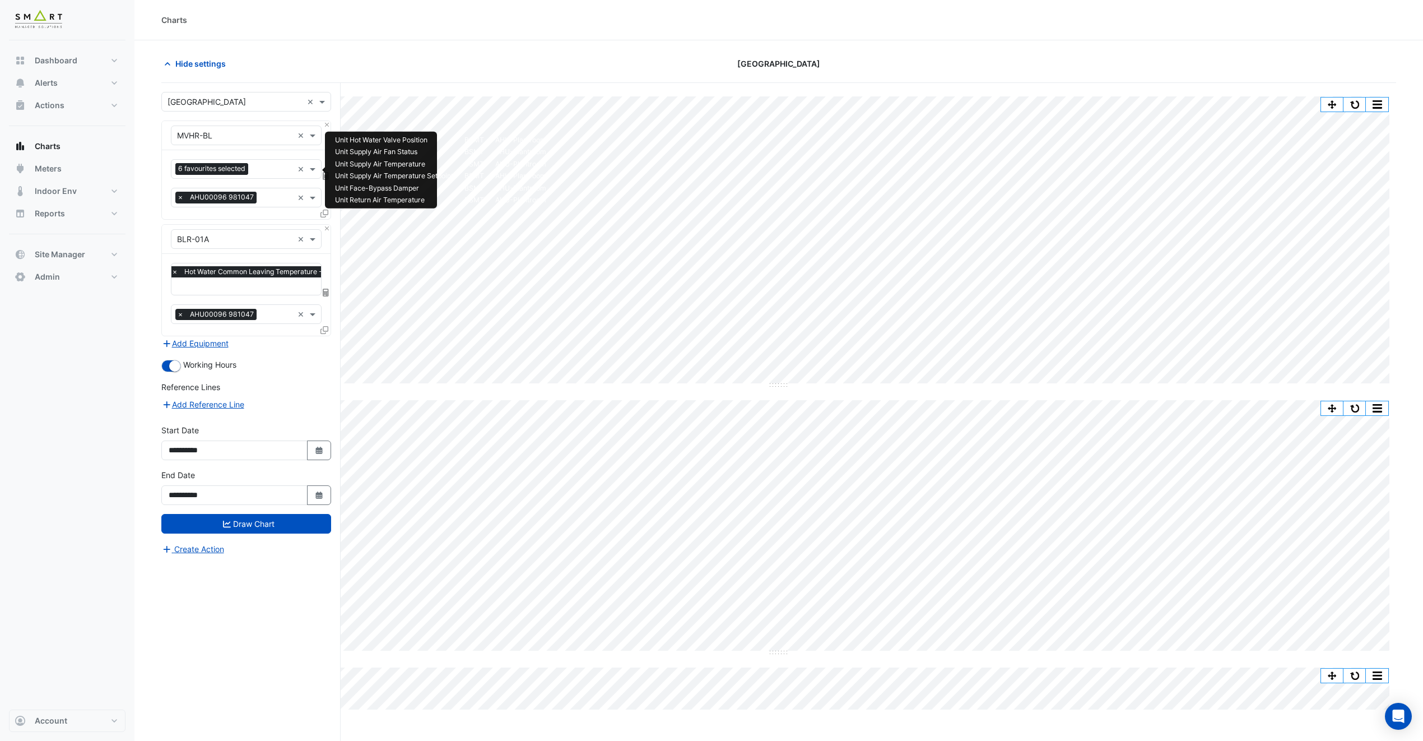
click at [259, 173] on input "text" at bounding box center [273, 170] width 40 height 12
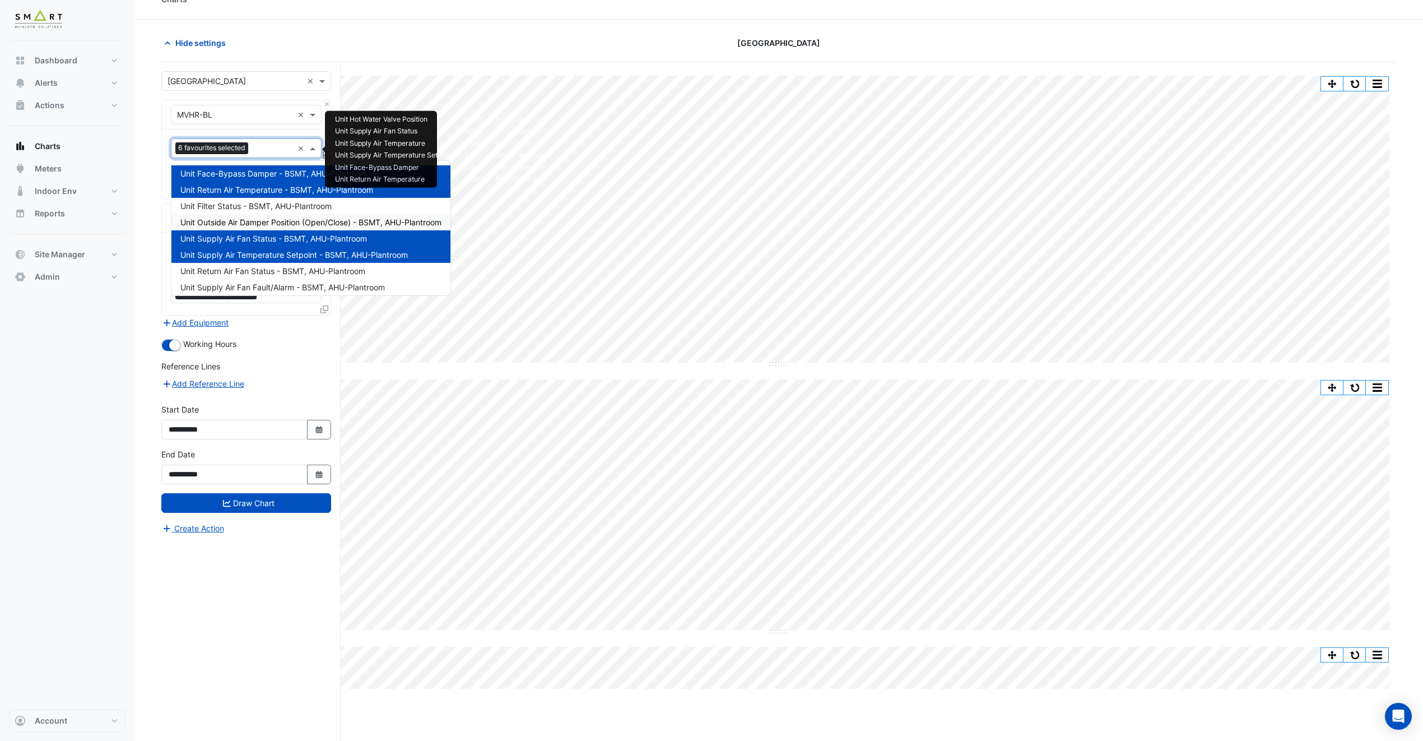
scroll to position [43, 0]
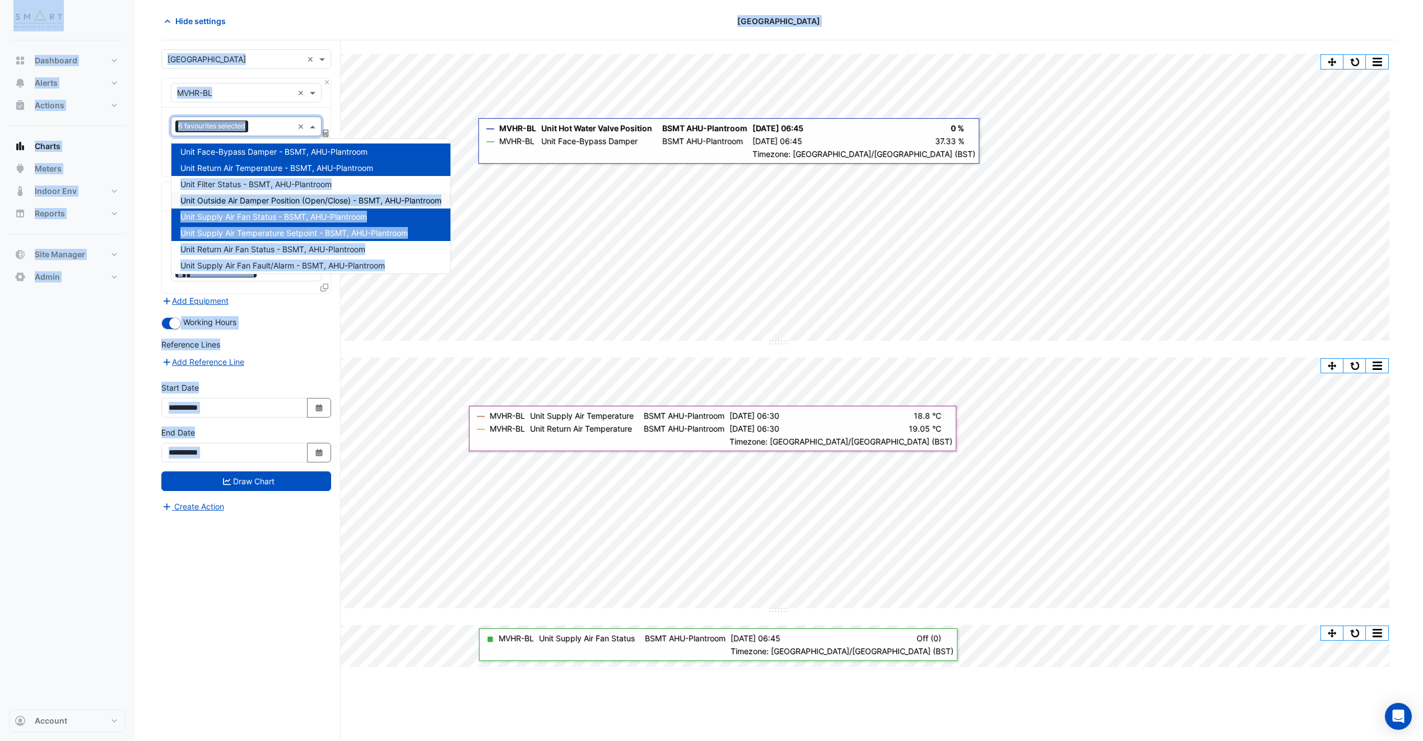
drag, startPoint x: 459, startPoint y: 159, endPoint x: 463, endPoint y: 173, distance: 14.2
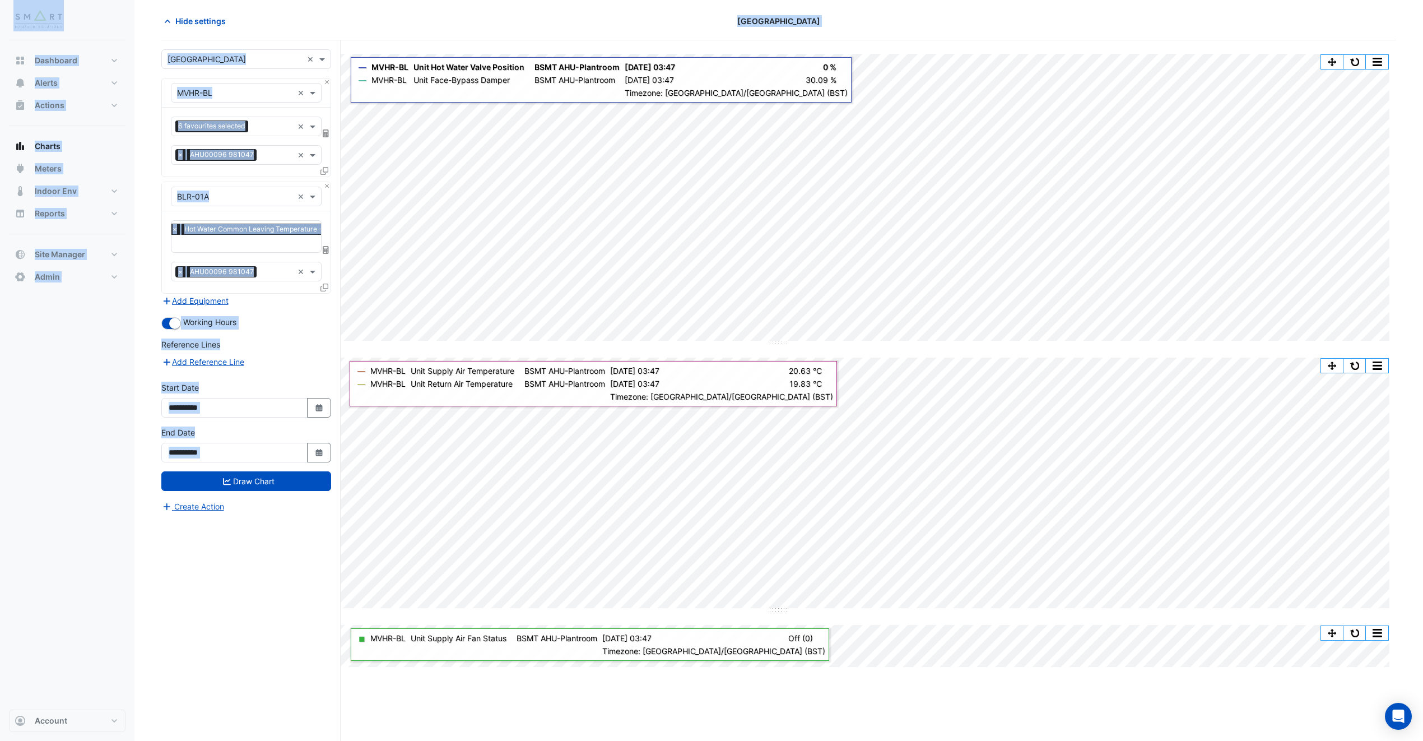
click at [129, 130] on nav "Dashboard Portfolio Ratings Performance Alerts Site Rules Templates Actions Sit…" at bounding box center [67, 370] width 134 height 741
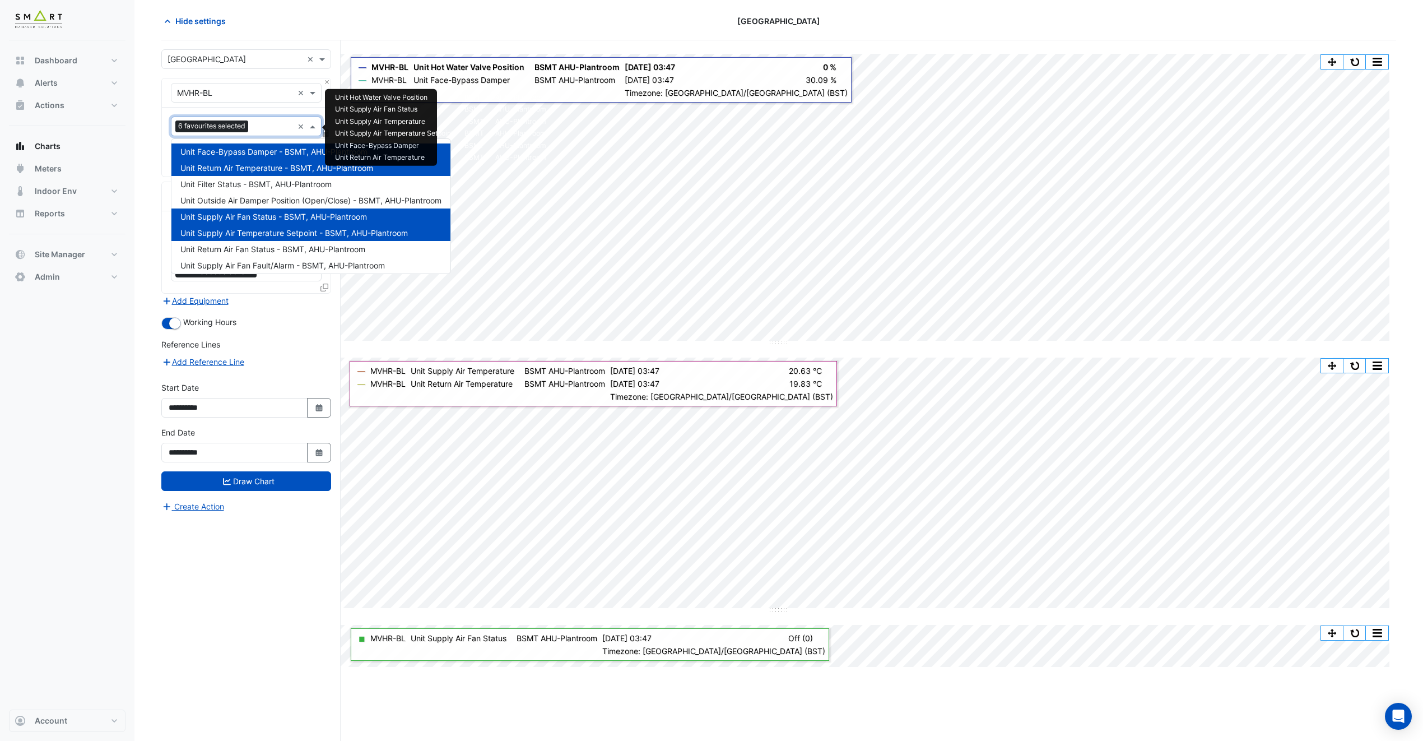
click at [263, 124] on input "text" at bounding box center [273, 128] width 40 height 12
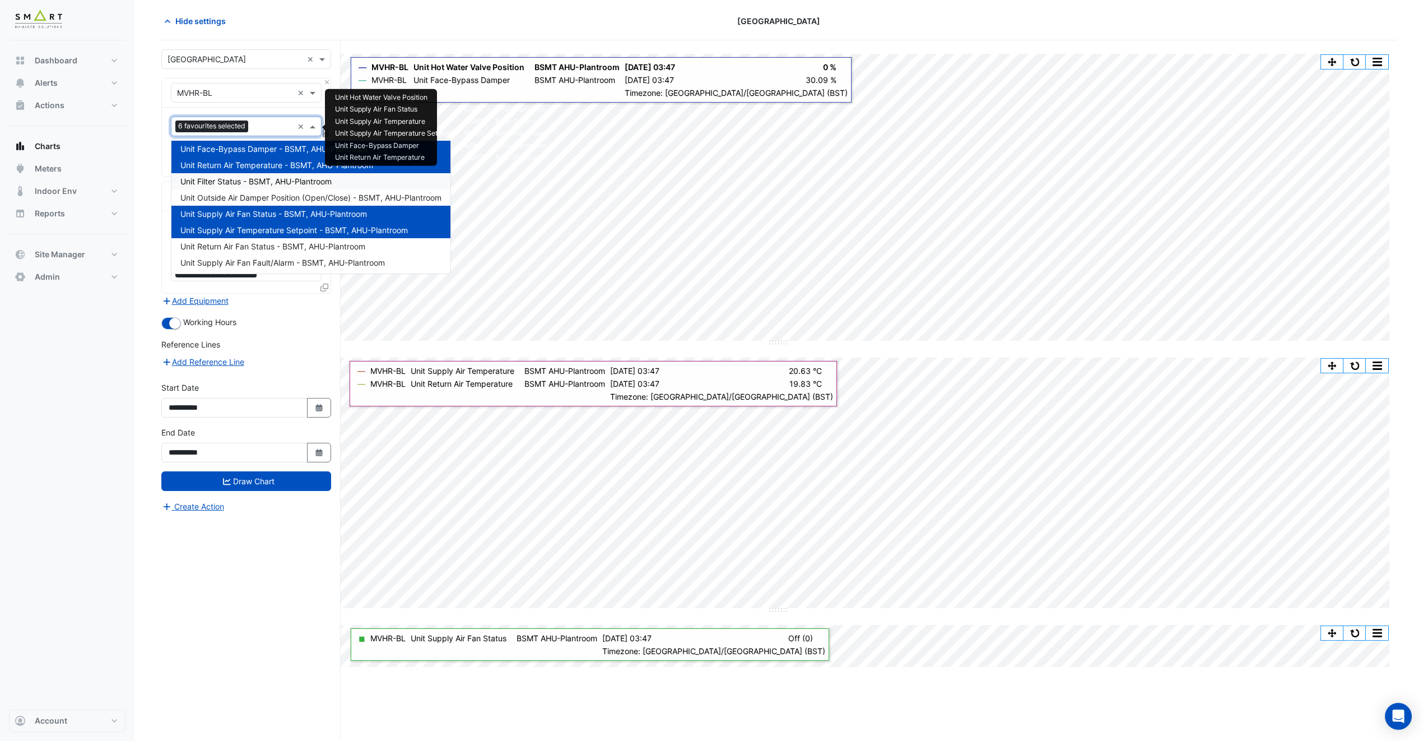
scroll to position [6, 0]
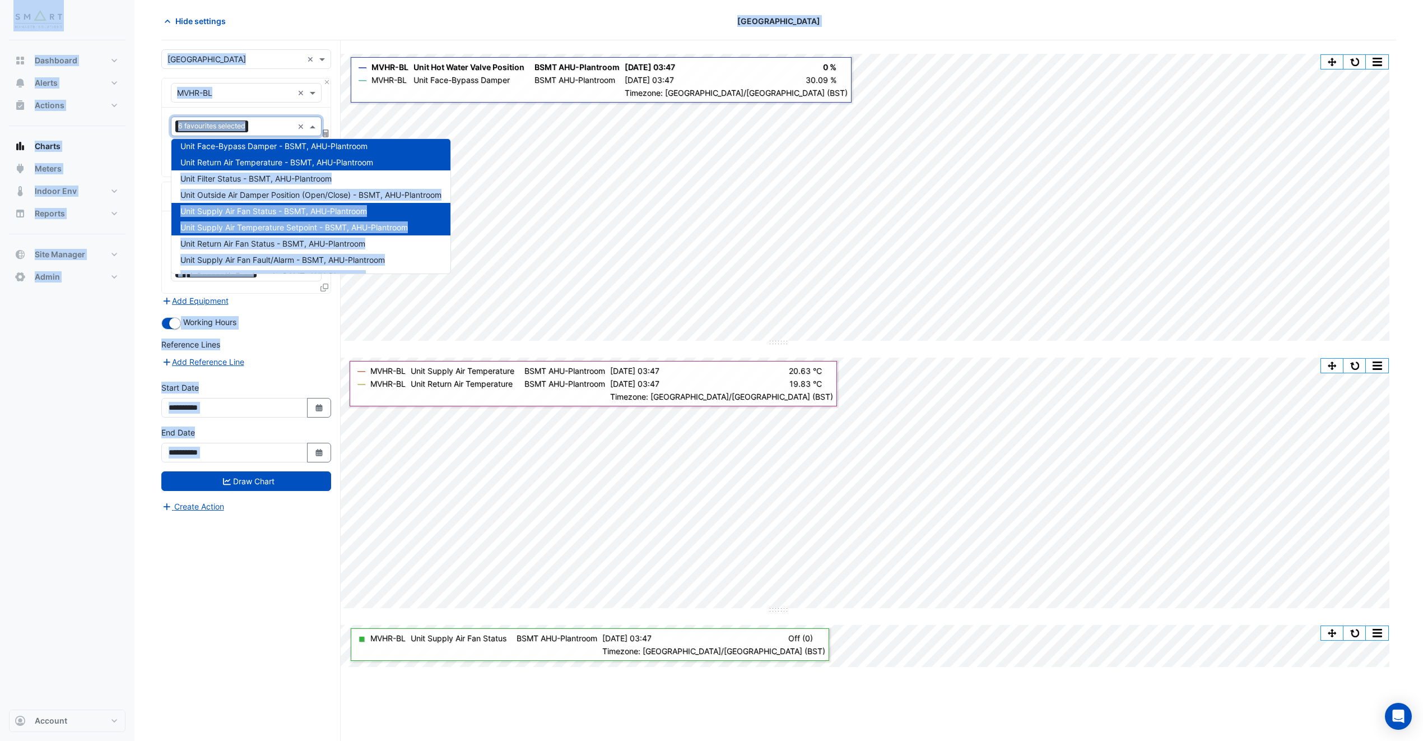
drag, startPoint x: 459, startPoint y: 160, endPoint x: 460, endPoint y: 168, distance: 7.9
click at [272, 194] on span "Unit Outside Air Damper Position (Open/Close) - BSMT, AHU-Plantroom" at bounding box center [310, 195] width 261 height 10
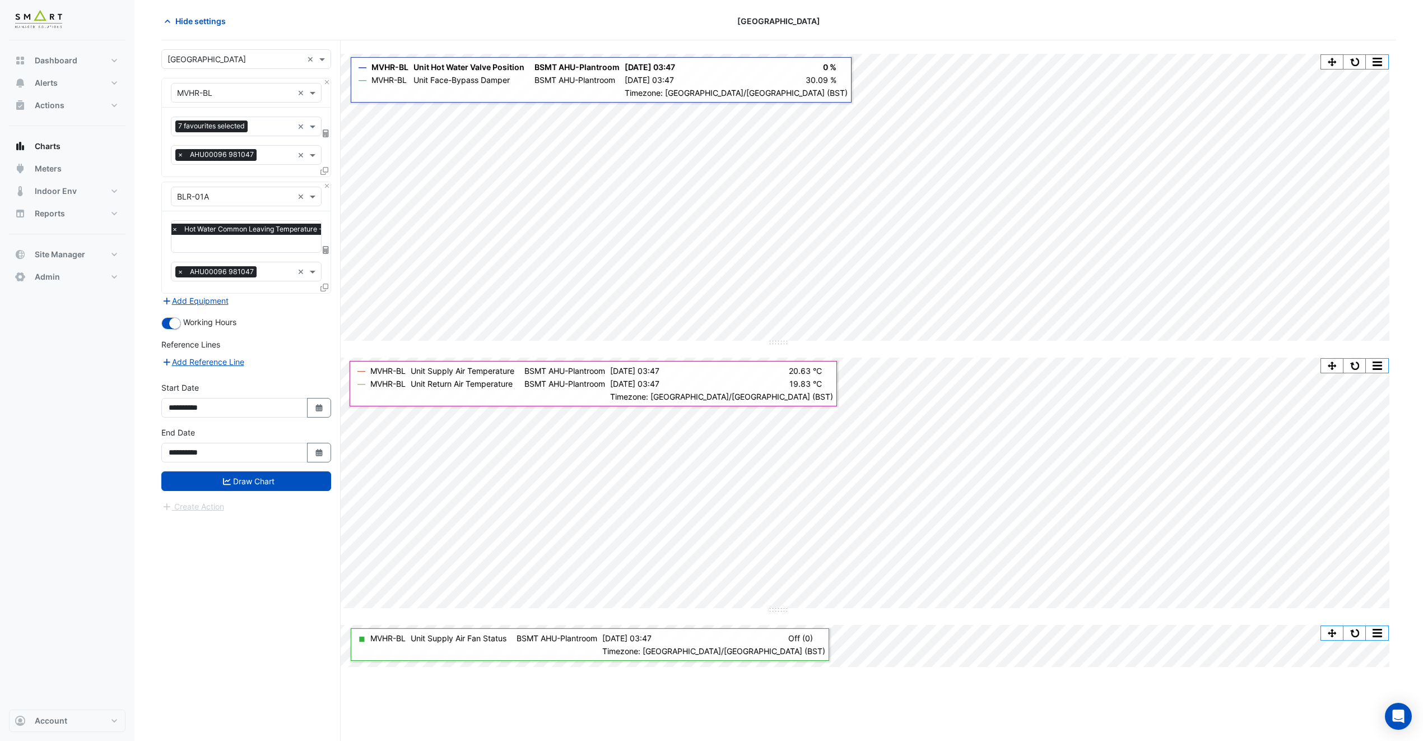
drag, startPoint x: 257, startPoint y: 643, endPoint x: 254, endPoint y: 605, distance: 37.6
click at [257, 639] on div "× Thames Tower × × MVHR-BL × 7 favourites selected × × AHU00096 981047 × × BLR-…" at bounding box center [250, 390] width 179 height 700
click at [247, 475] on button "Draw Chart" at bounding box center [246, 481] width 170 height 20
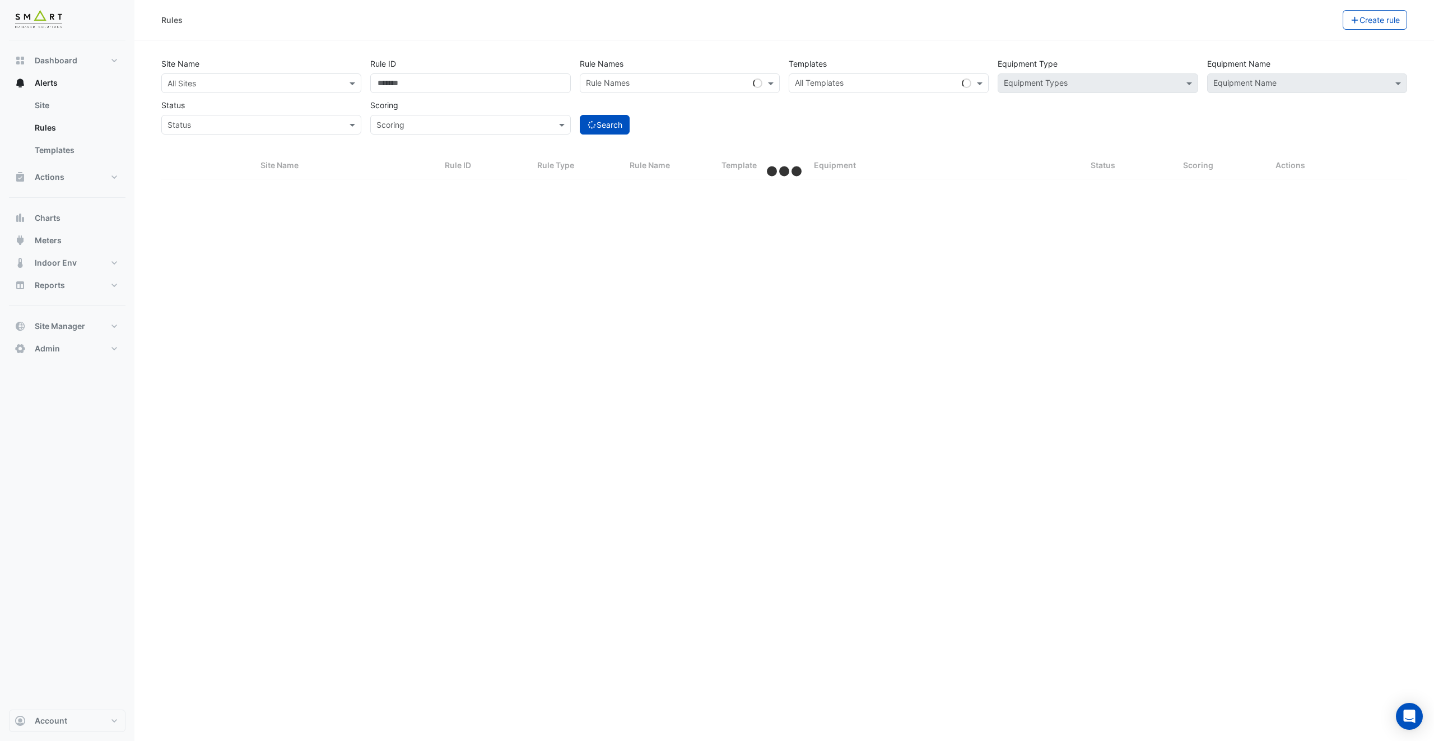
select select "***"
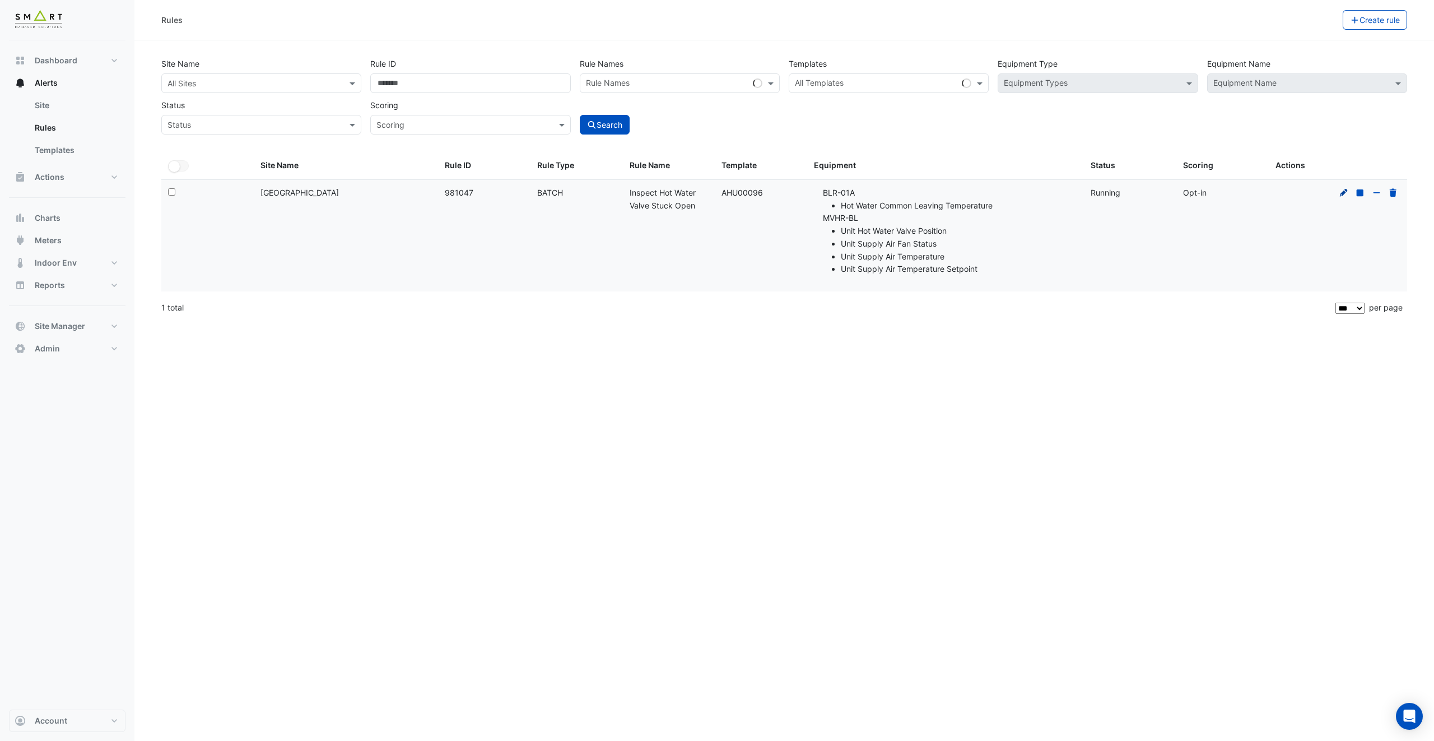
click at [1345, 192] on icon at bounding box center [1344, 193] width 10 height 8
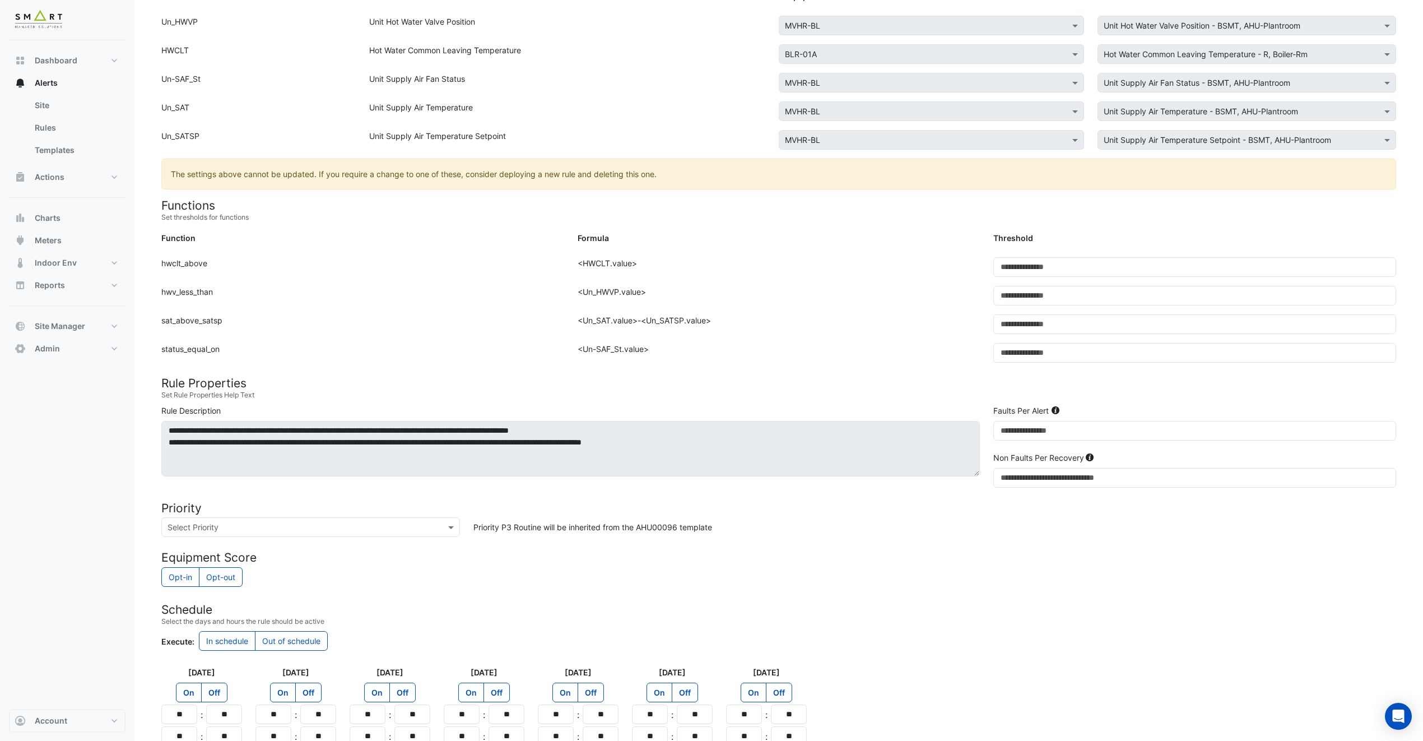
scroll to position [120, 0]
